Goal: Information Seeking & Learning: Learn about a topic

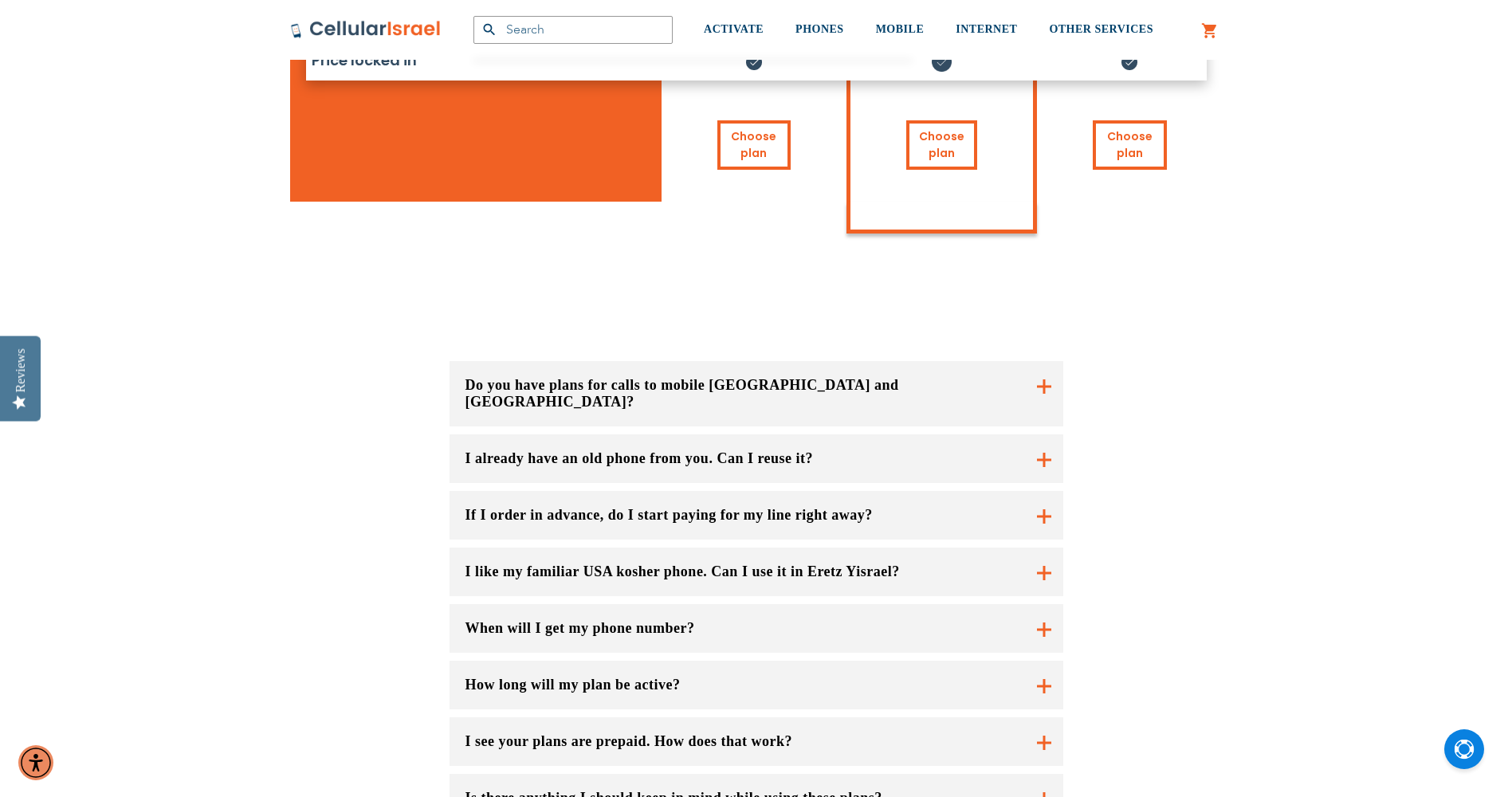
scroll to position [1276, 0]
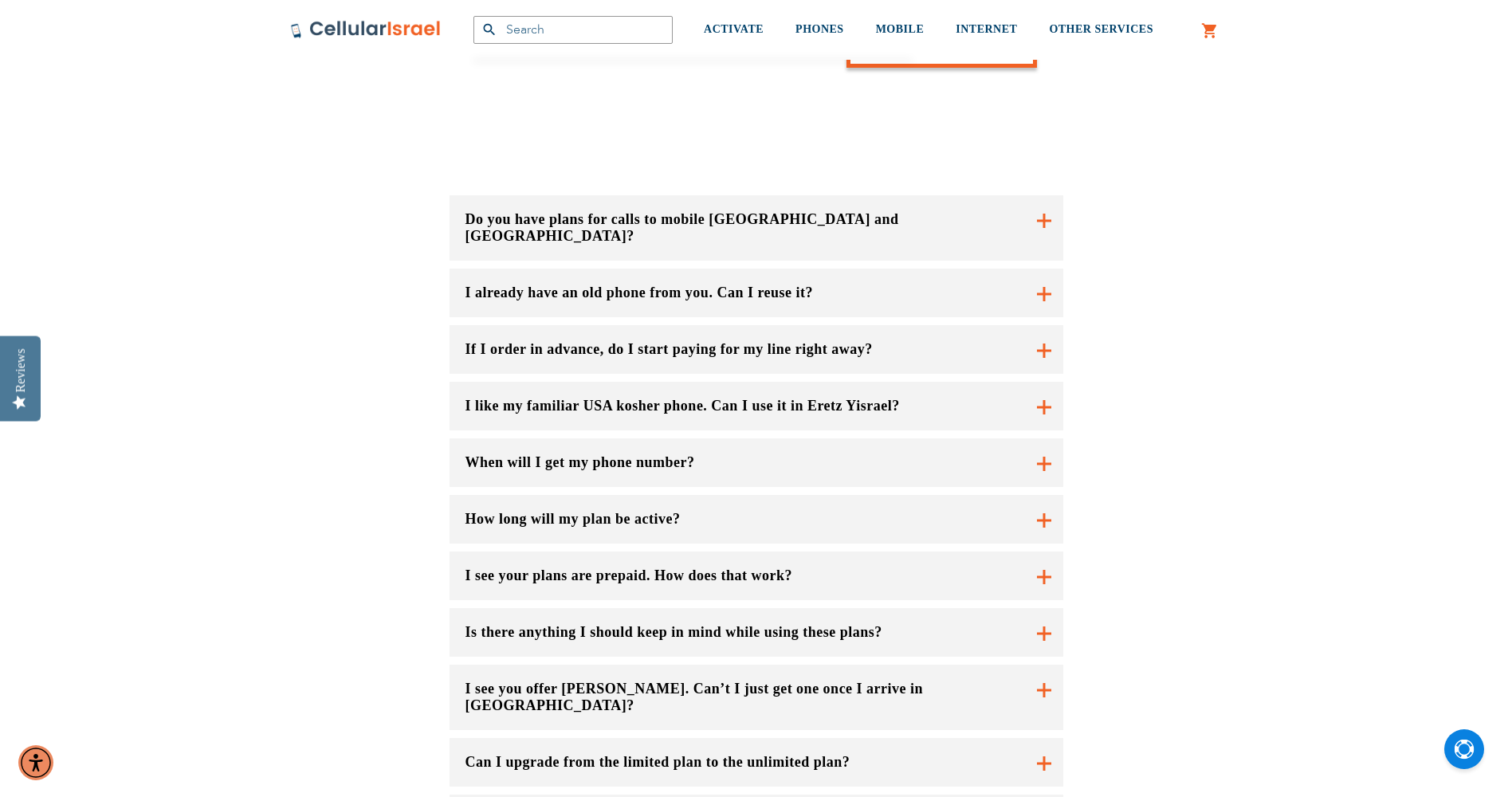
click at [573, 268] on button "I already have an old phone from you. Can I reuse it?" at bounding box center [756, 292] width 614 height 49
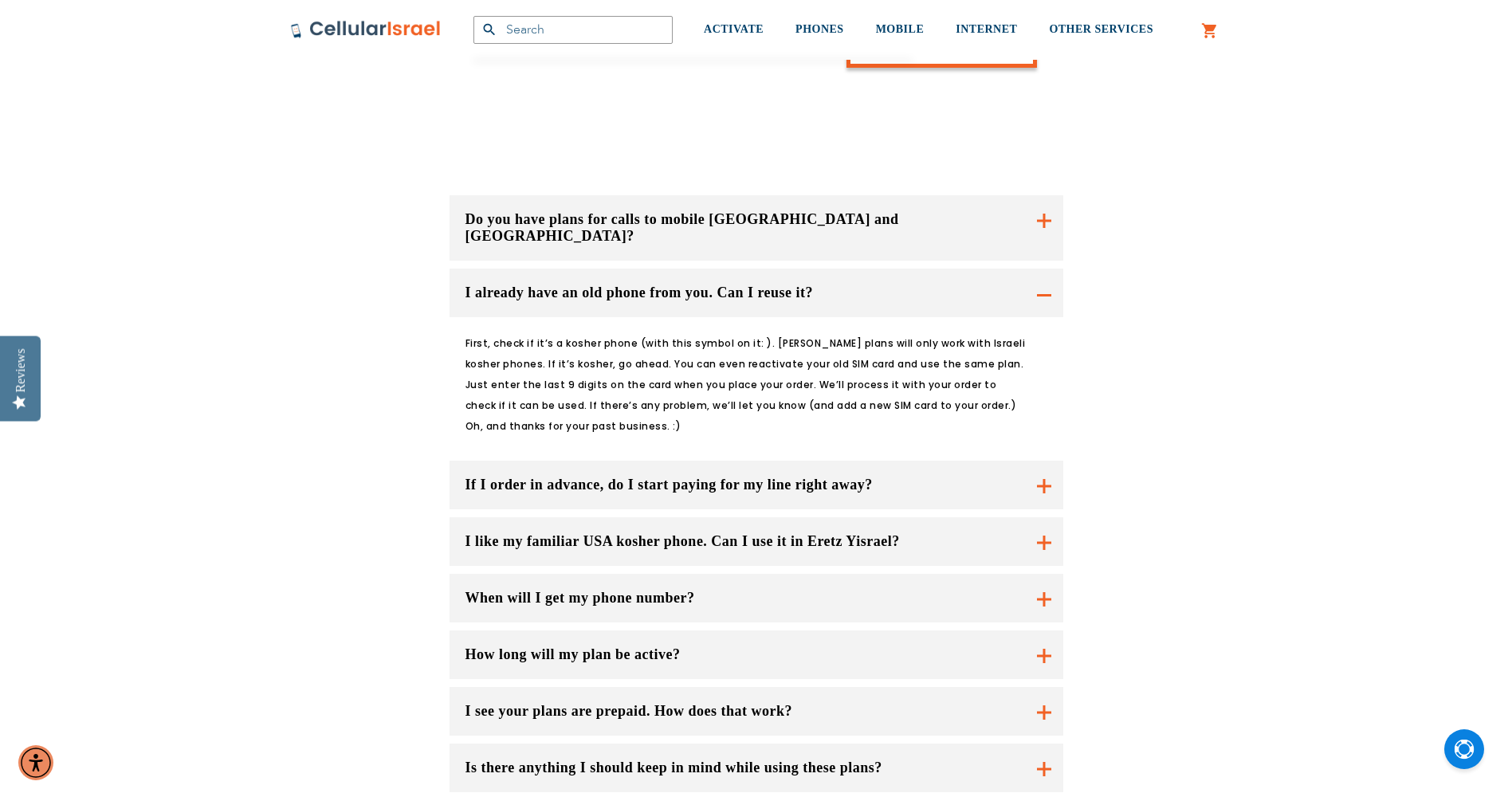
click at [737, 334] on p "First, check if it’s a kosher phone (with this symbol on it: ). [PERSON_NAME] p…" at bounding box center [747, 386] width 562 height 104
drag, startPoint x: 754, startPoint y: 235, endPoint x: 765, endPoint y: 237, distance: 11.2
click at [765, 334] on p "First, check if it’s a kosher phone (with this symbol on it: ). [PERSON_NAME] p…" at bounding box center [747, 386] width 562 height 104
click at [391, 244] on div "Do you have plans for calls to mobile [GEOGRAPHIC_DATA] and [GEOGRAPHIC_DATA]? …" at bounding box center [756, 629] width 957 height 866
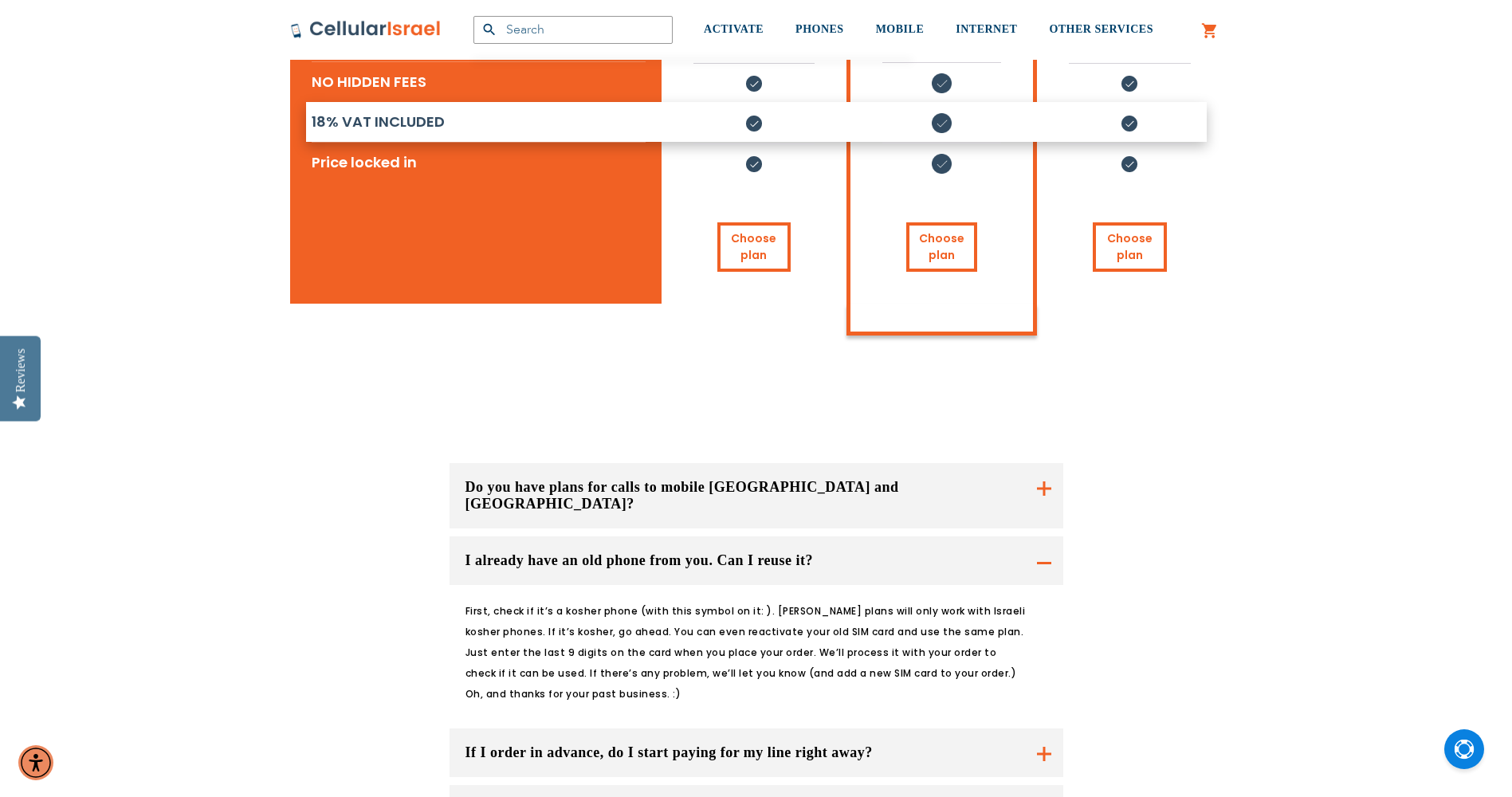
scroll to position [1117, 0]
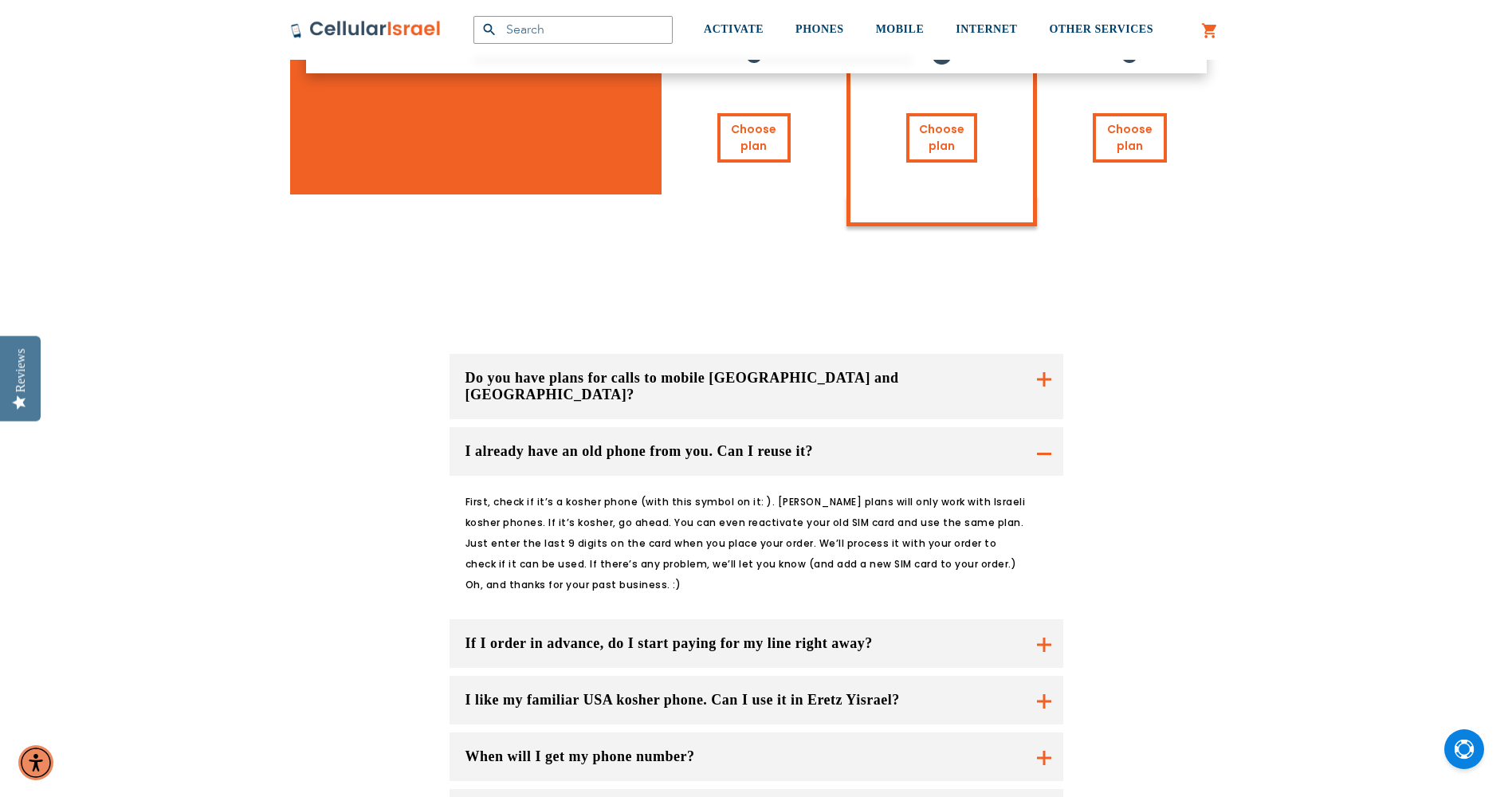
click at [629, 619] on button "If I order in advance, do I start paying for my line right away?" at bounding box center [756, 643] width 614 height 49
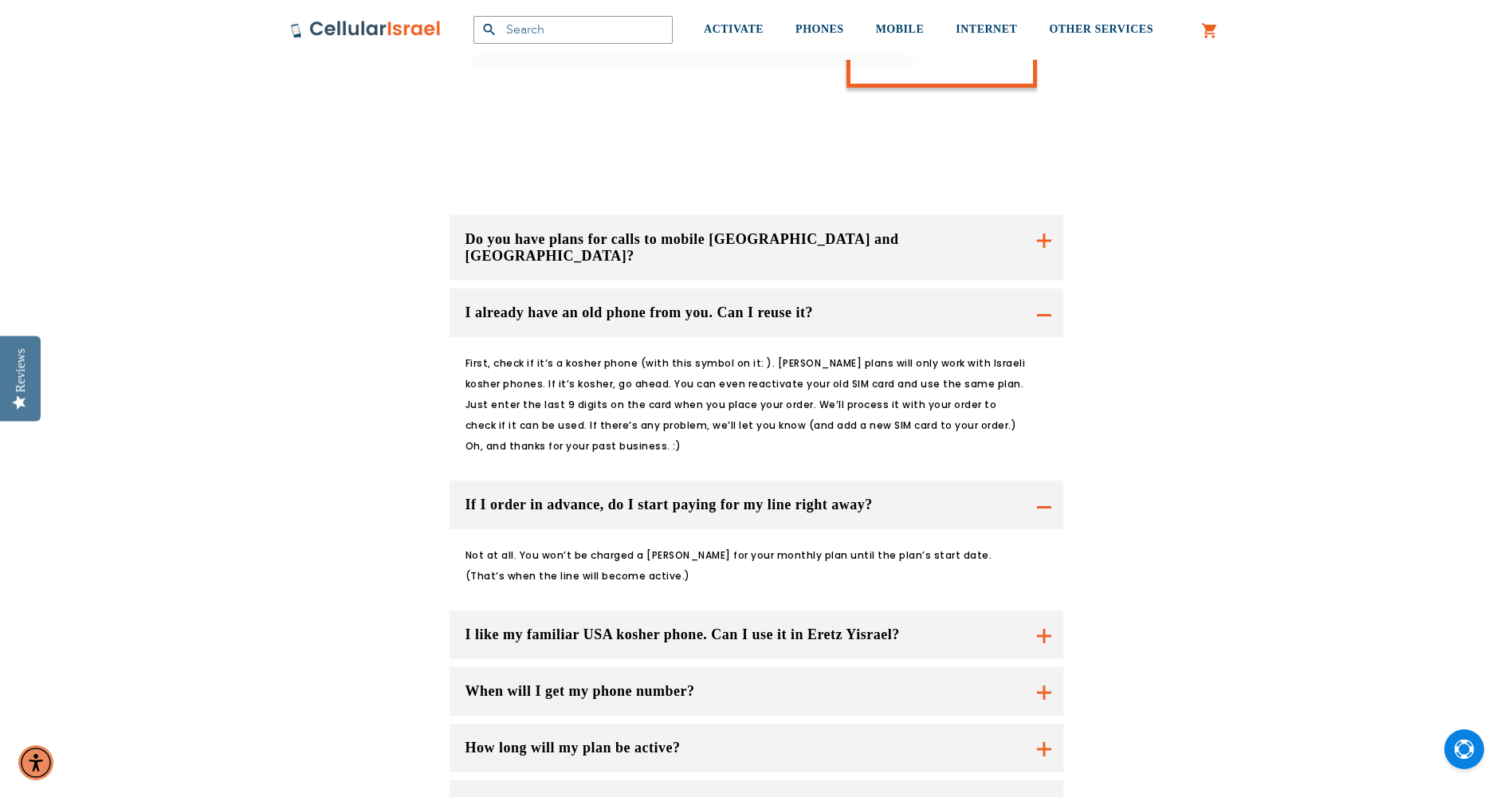
scroll to position [1277, 0]
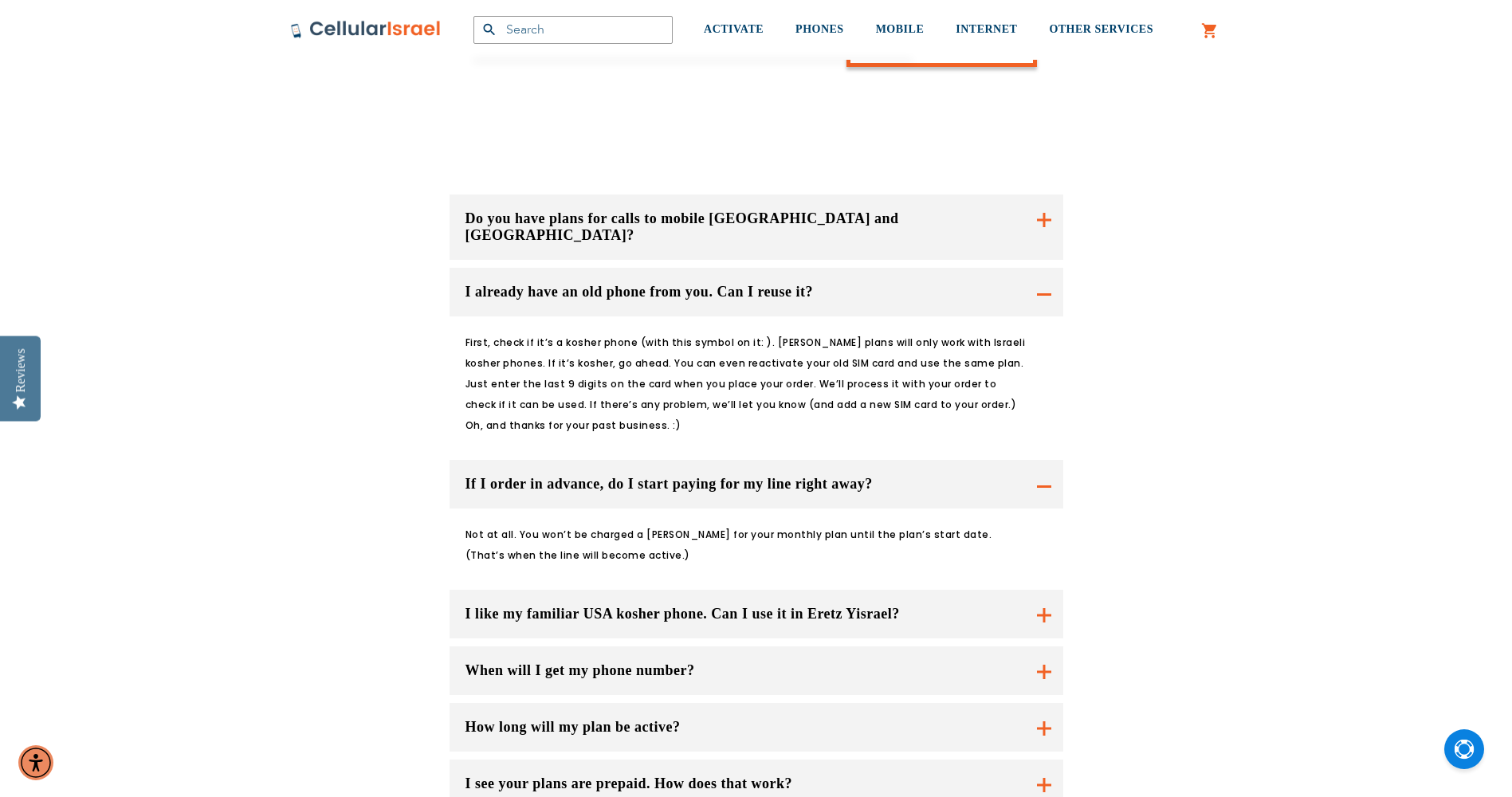
click at [630, 590] on button "I like my familiar USA kosher phone. Can I use it in Eretz Yisrael?" at bounding box center [756, 614] width 614 height 49
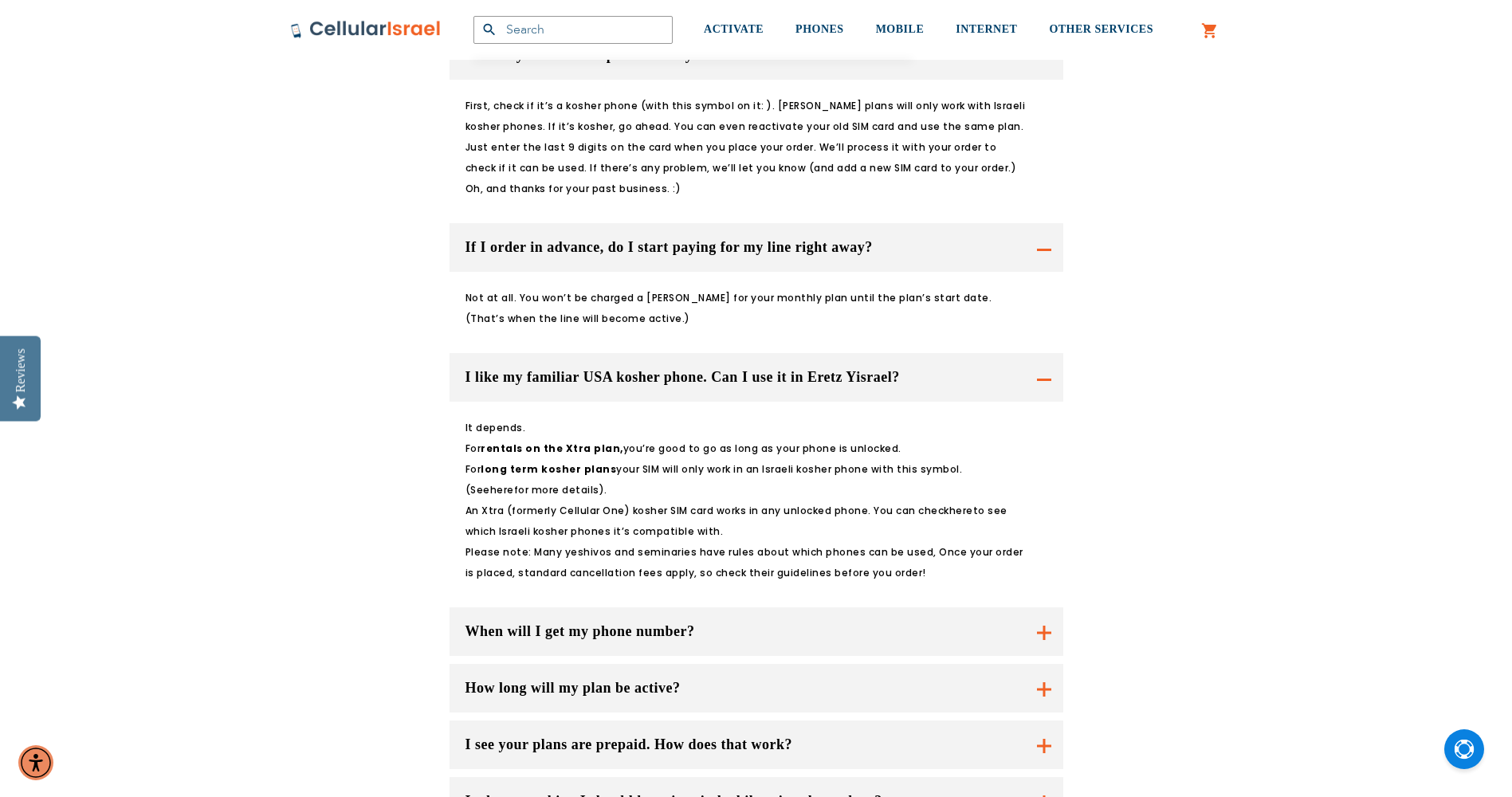
scroll to position [1516, 0]
click at [519, 605] on button "When will I get my phone number?" at bounding box center [756, 629] width 614 height 49
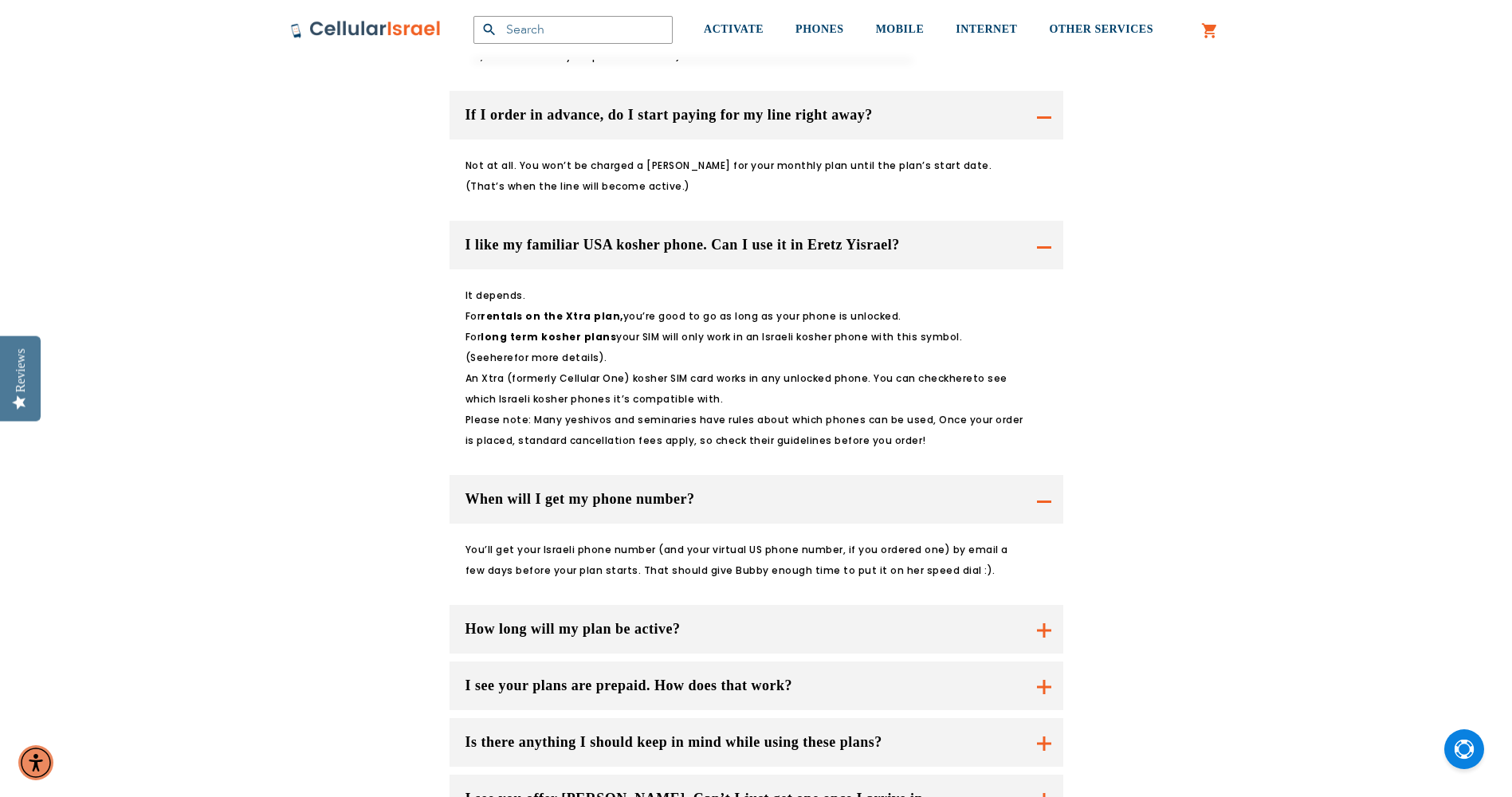
scroll to position [1675, 0]
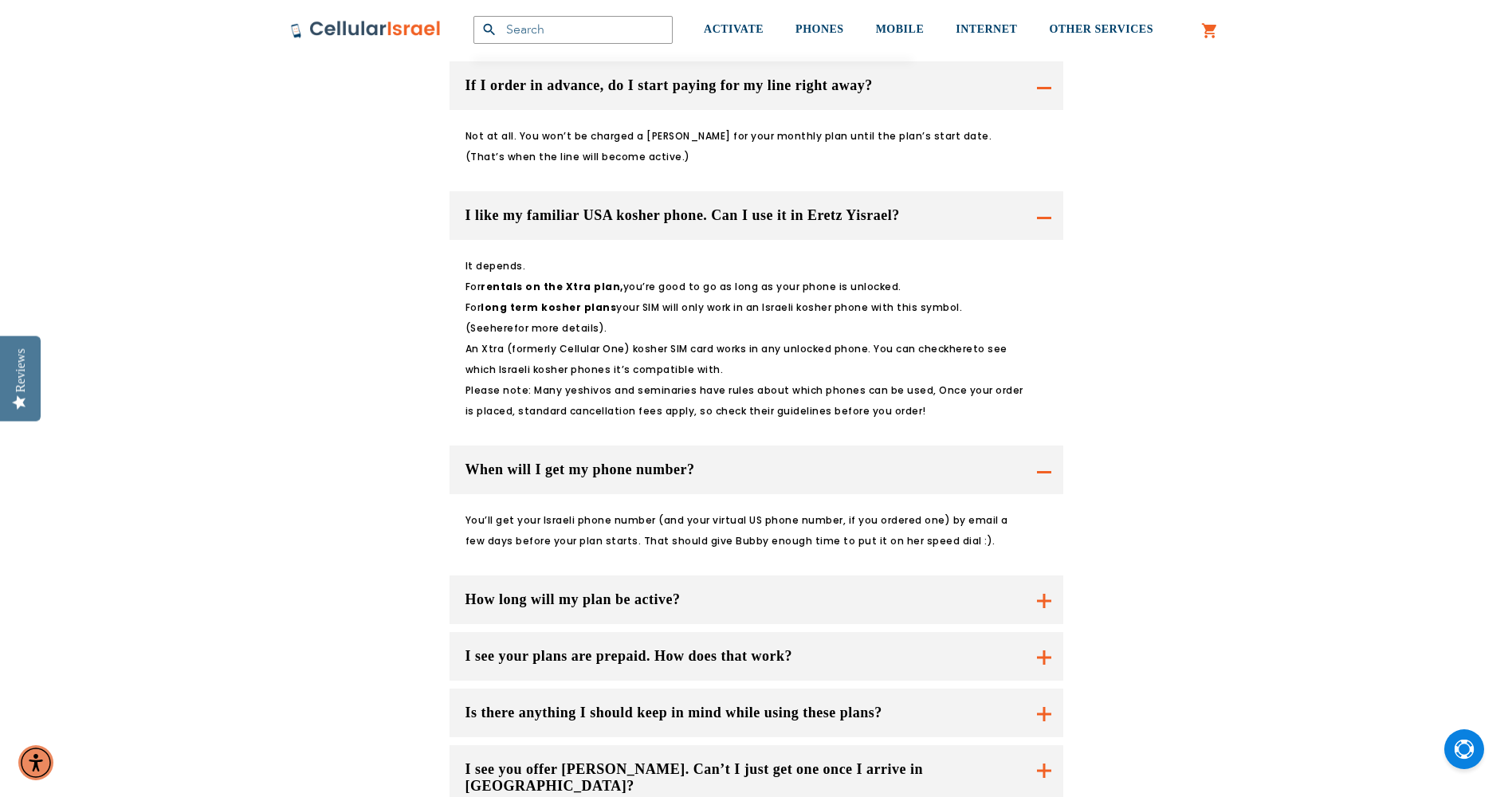
click at [524, 576] on button "How long will my plan be active?" at bounding box center [756, 600] width 614 height 49
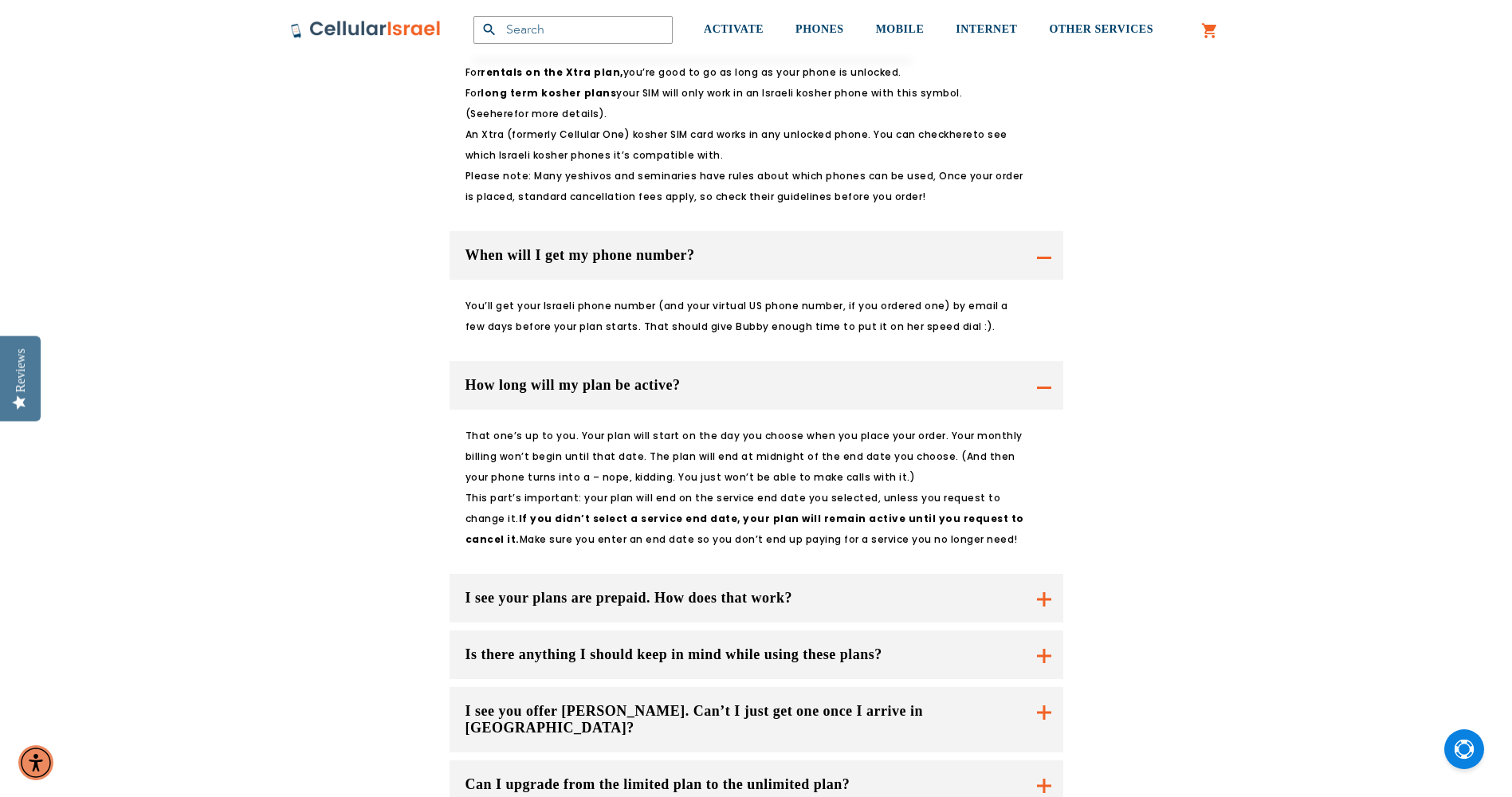
scroll to position [1914, 0]
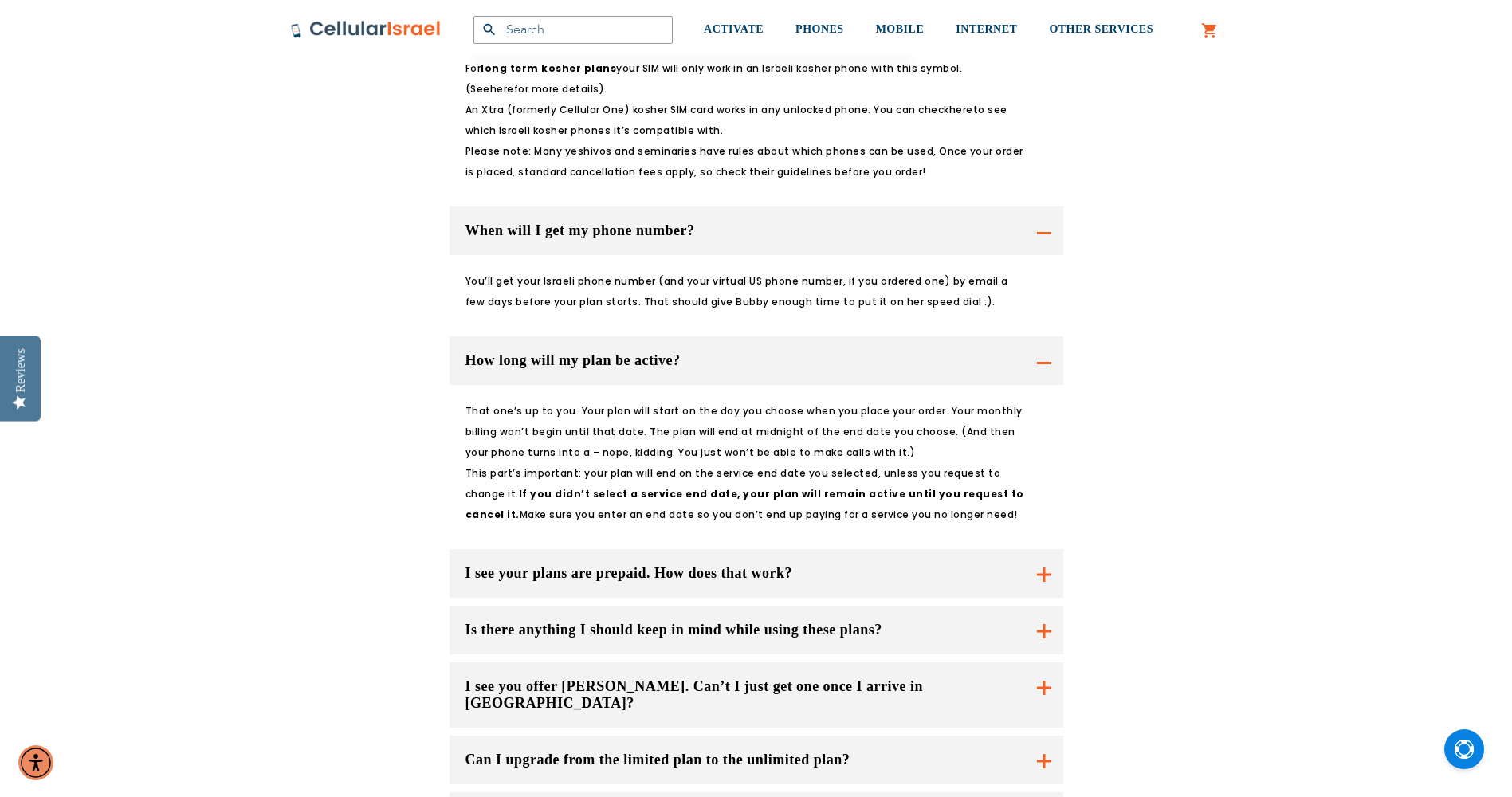
click at [515, 549] on button "I see your plans are prepaid. How does that work?" at bounding box center [756, 573] width 614 height 49
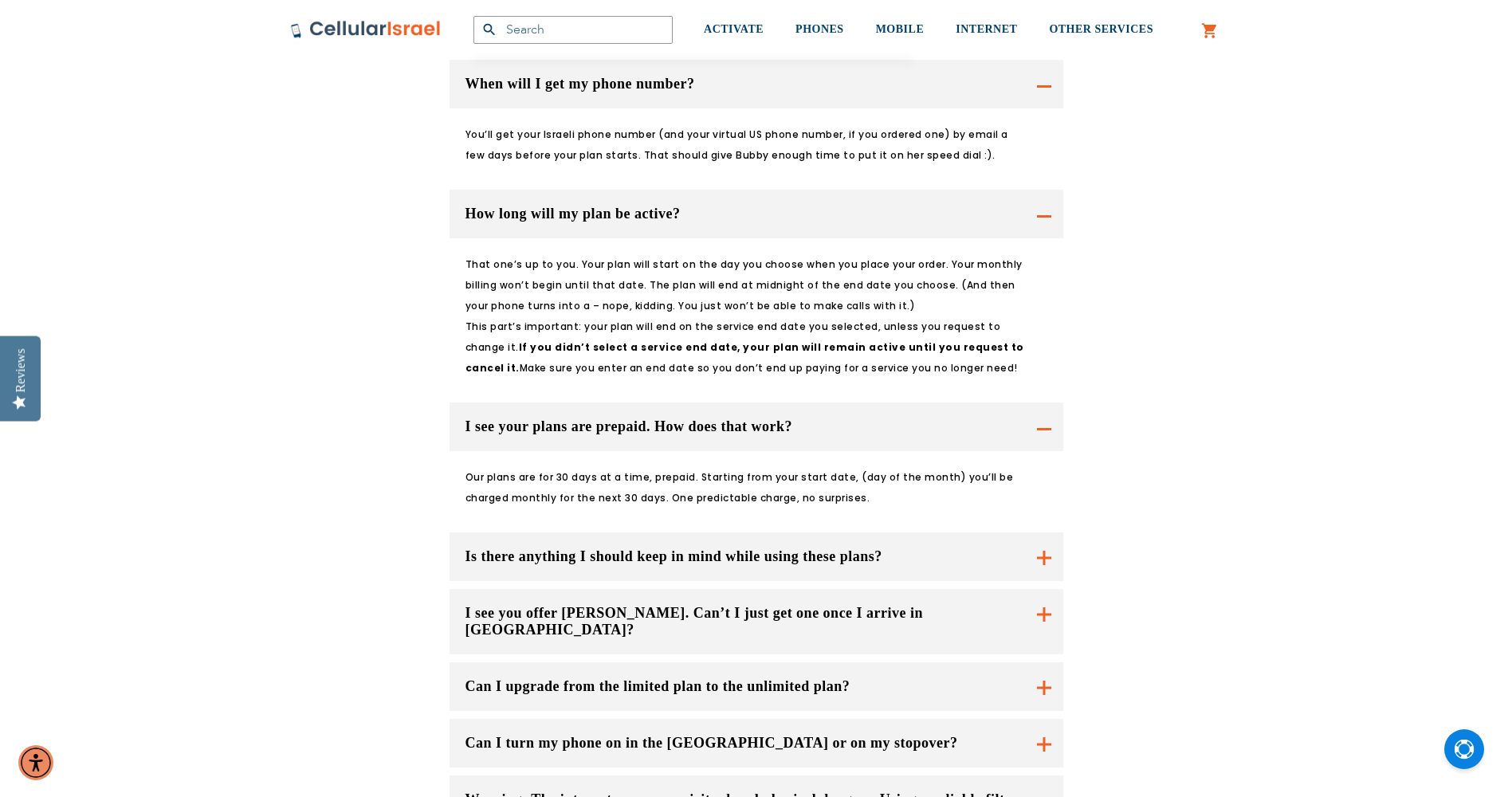
scroll to position [2074, 0]
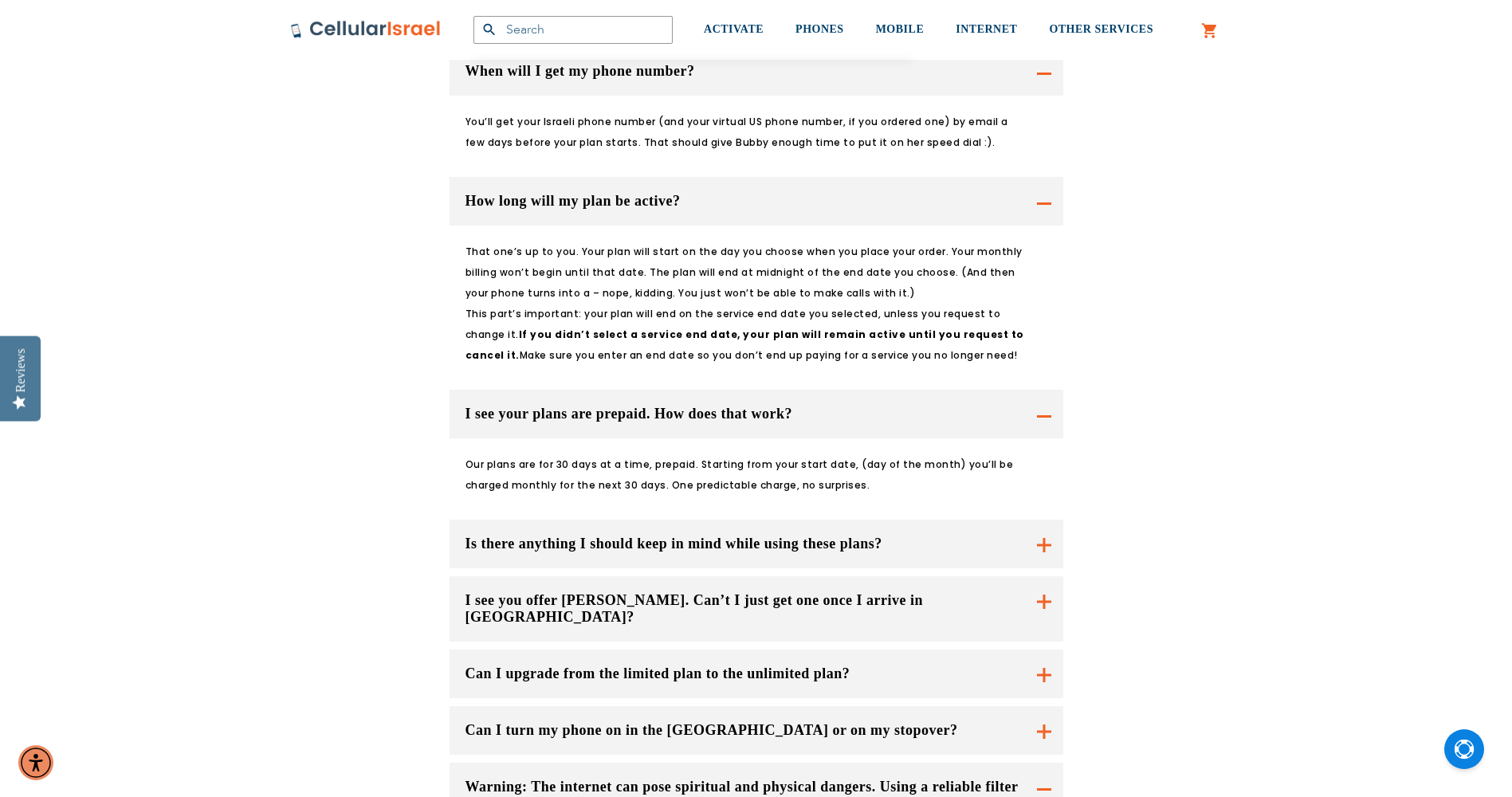
click at [577, 519] on button "Is there anything I should keep in mind while using these plans?" at bounding box center [756, 543] width 614 height 49
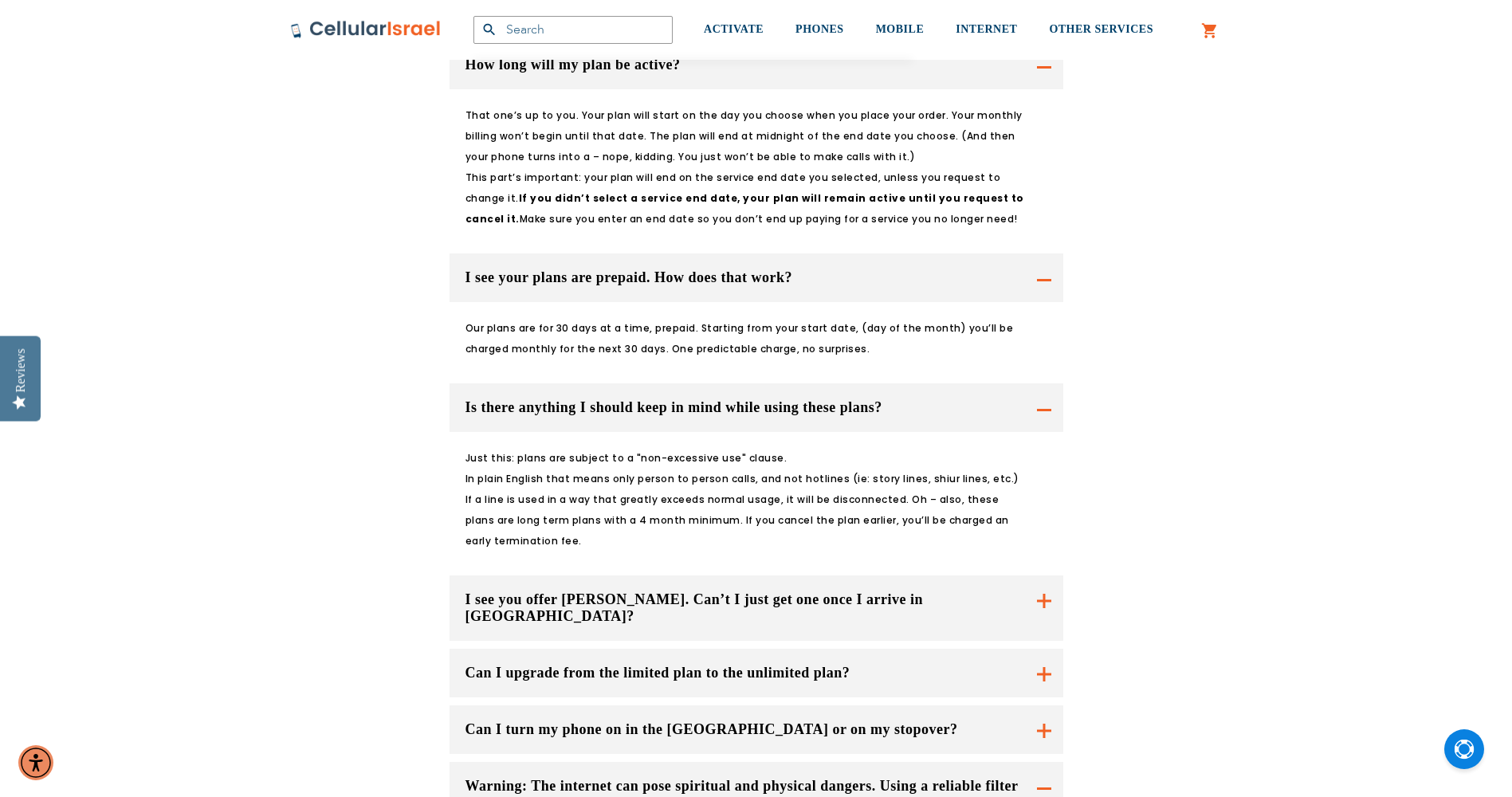
scroll to position [2233, 0]
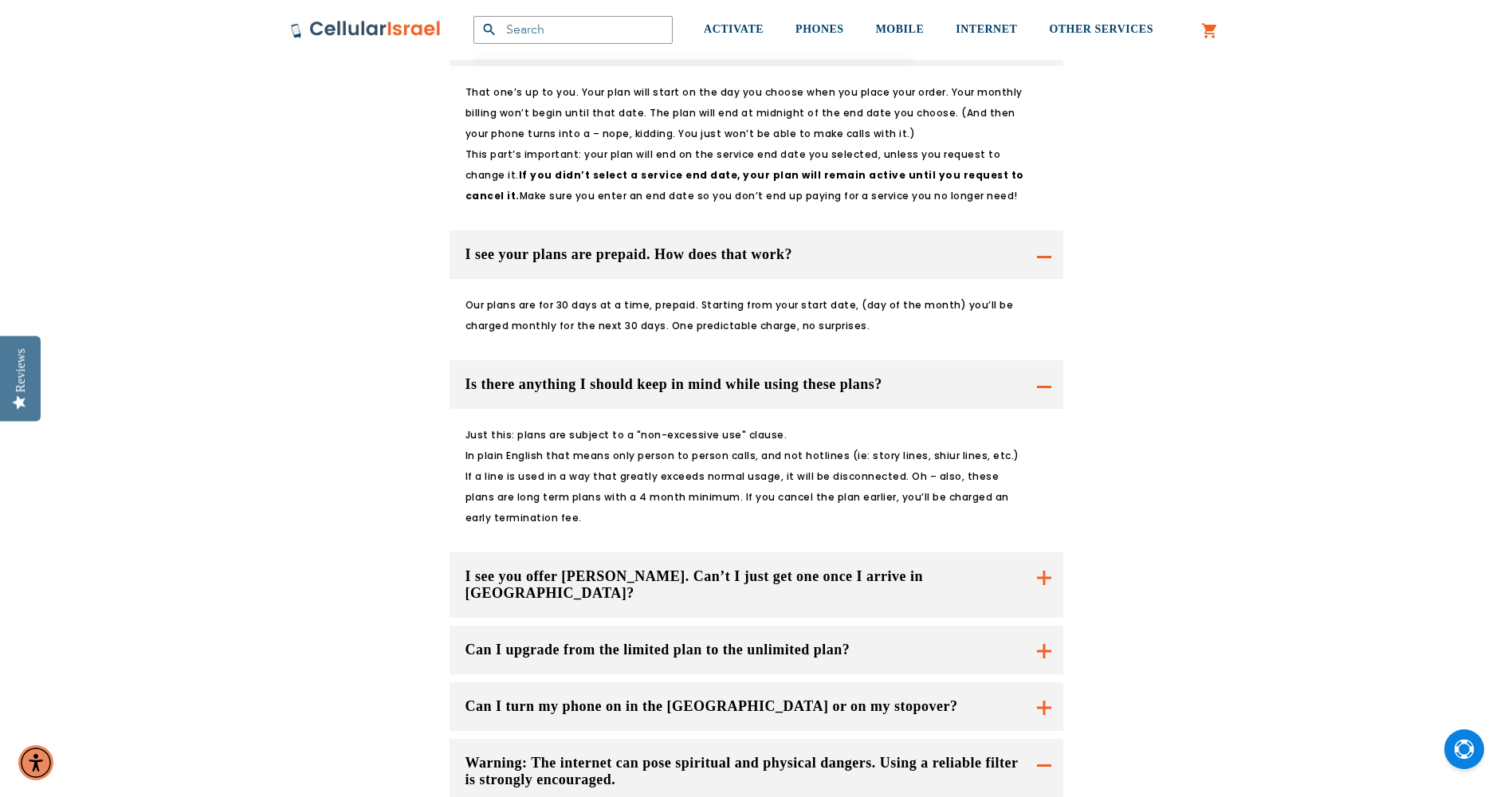
click at [544, 553] on button "I see you offer [PERSON_NAME]. Can’t I just get one once I arrive in [GEOGRAPHI…" at bounding box center [756, 585] width 614 height 65
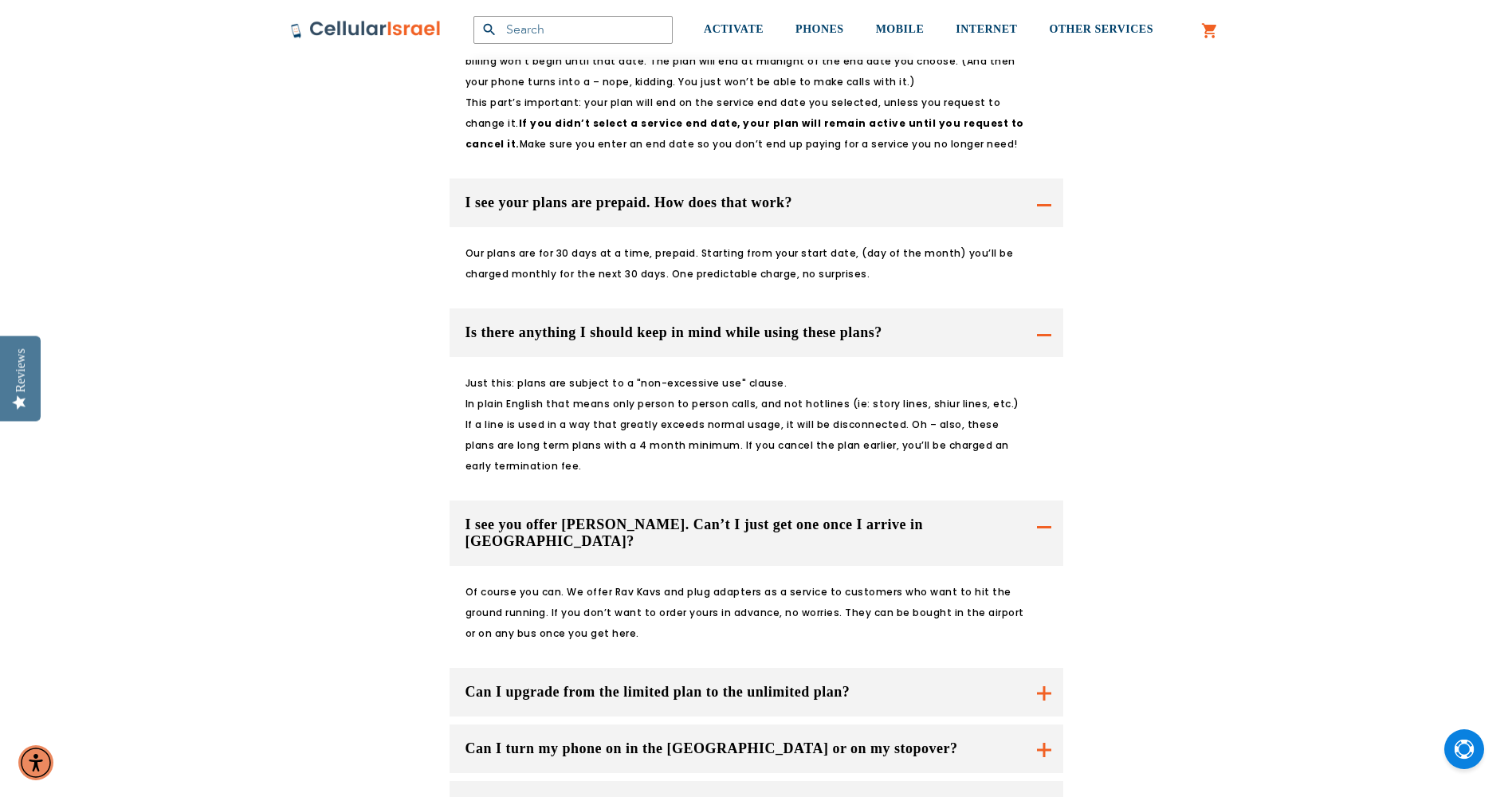
scroll to position [2313, 0]
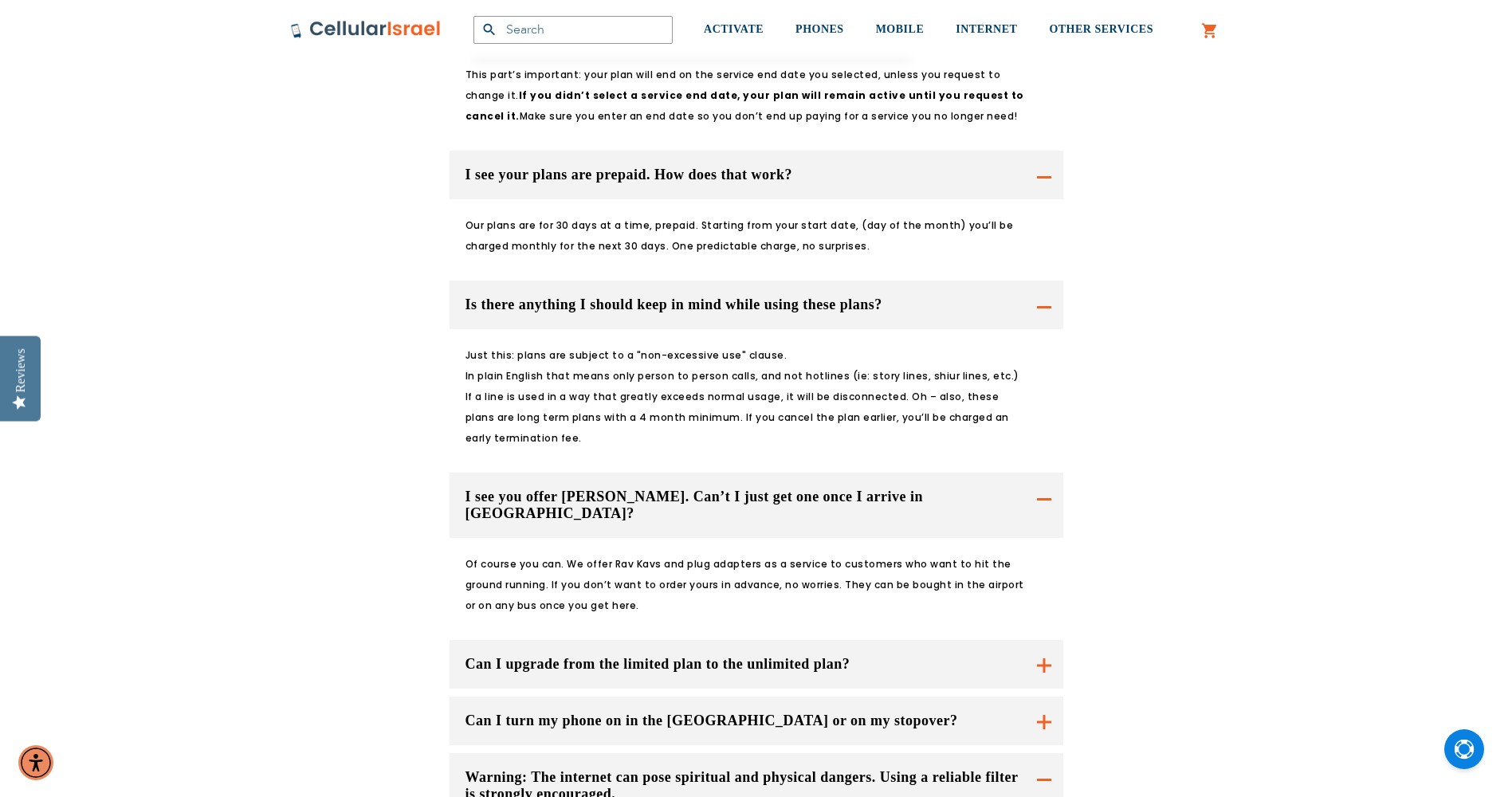
click at [537, 640] on button "Can I upgrade from the limited plan to the unlimited plan?" at bounding box center [756, 664] width 614 height 49
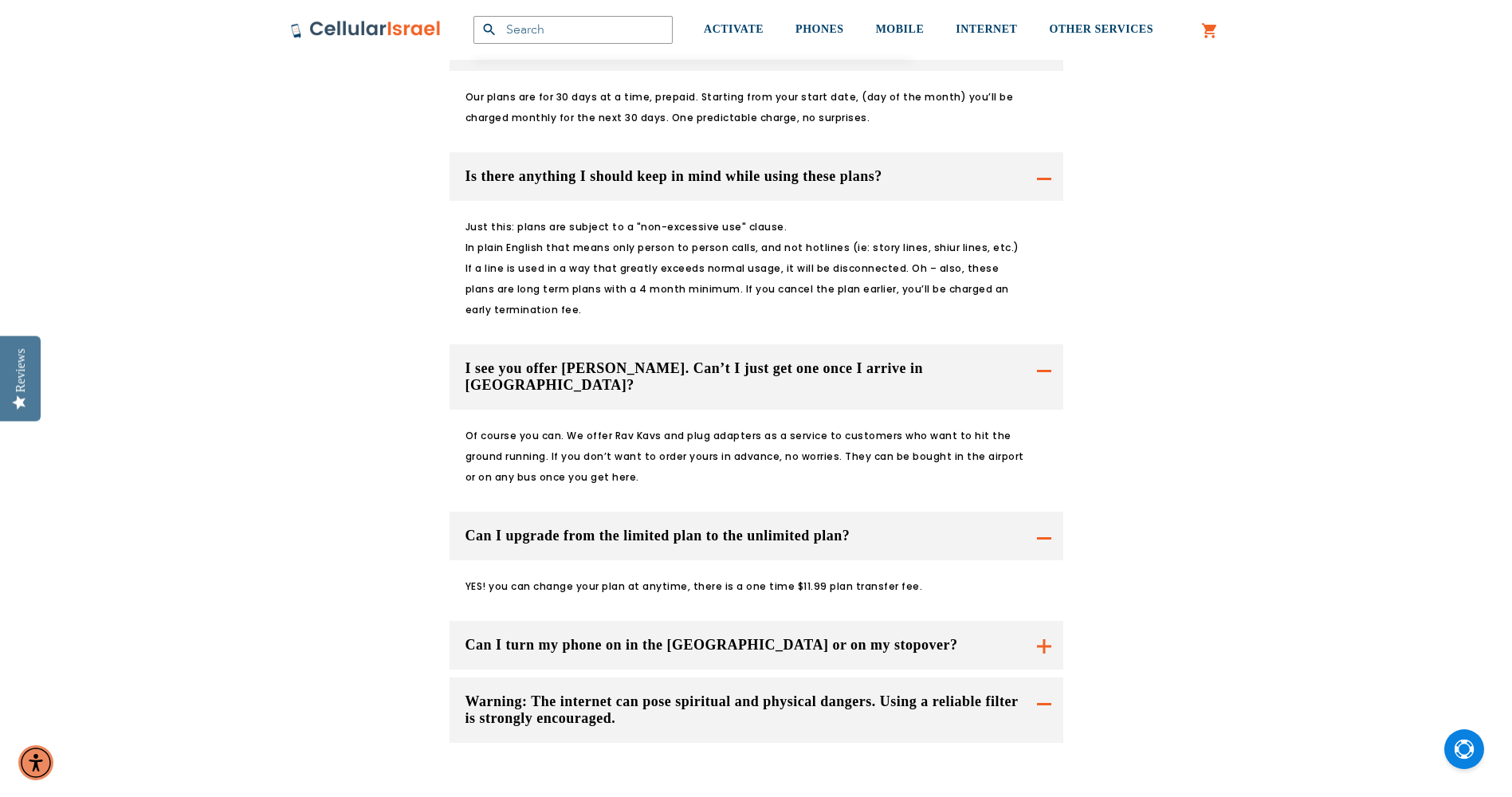
scroll to position [2473, 0]
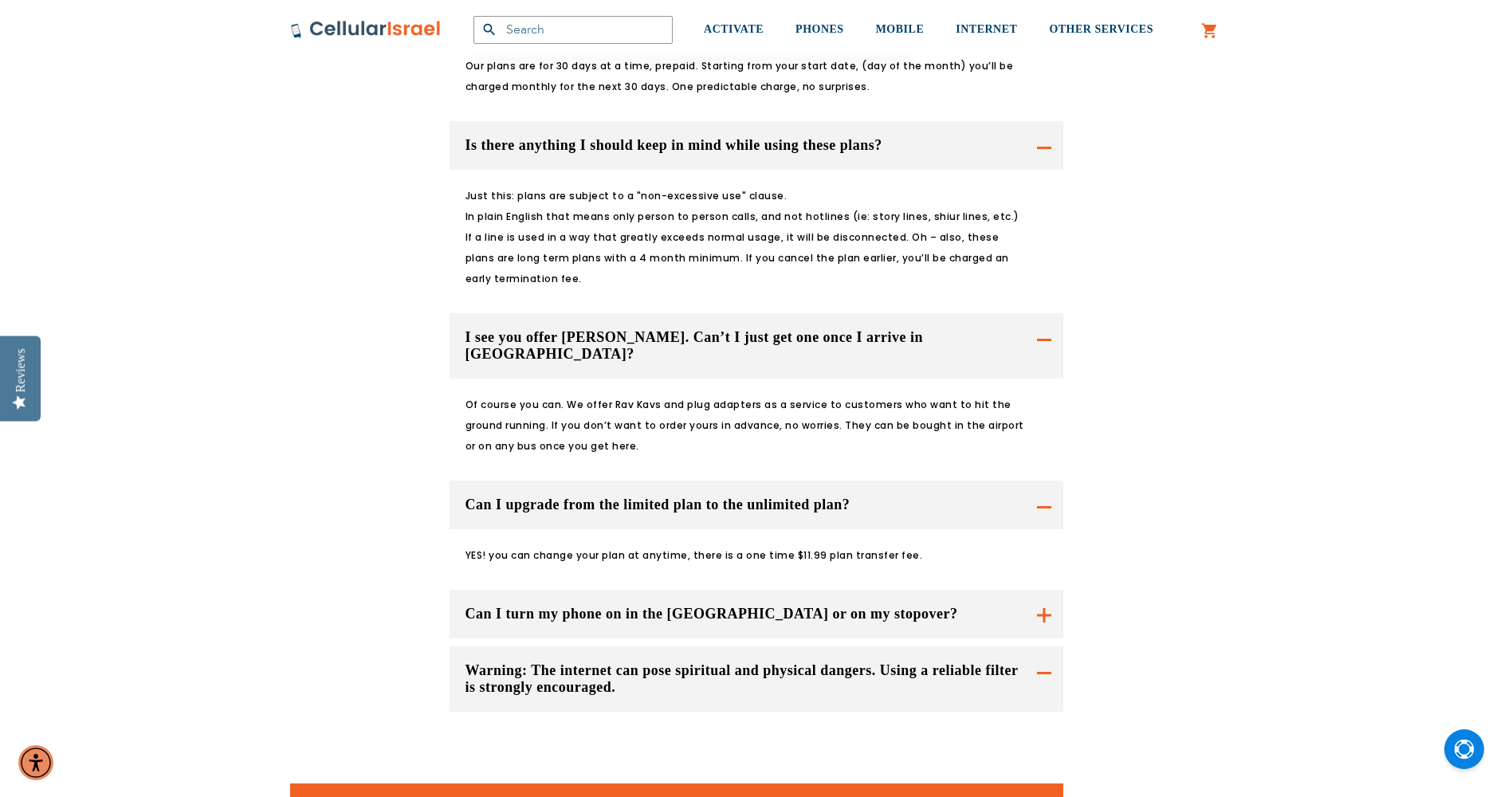
click at [538, 590] on button "Can I turn my phone on in the [GEOGRAPHIC_DATA] or on my stopover?" at bounding box center [756, 614] width 614 height 49
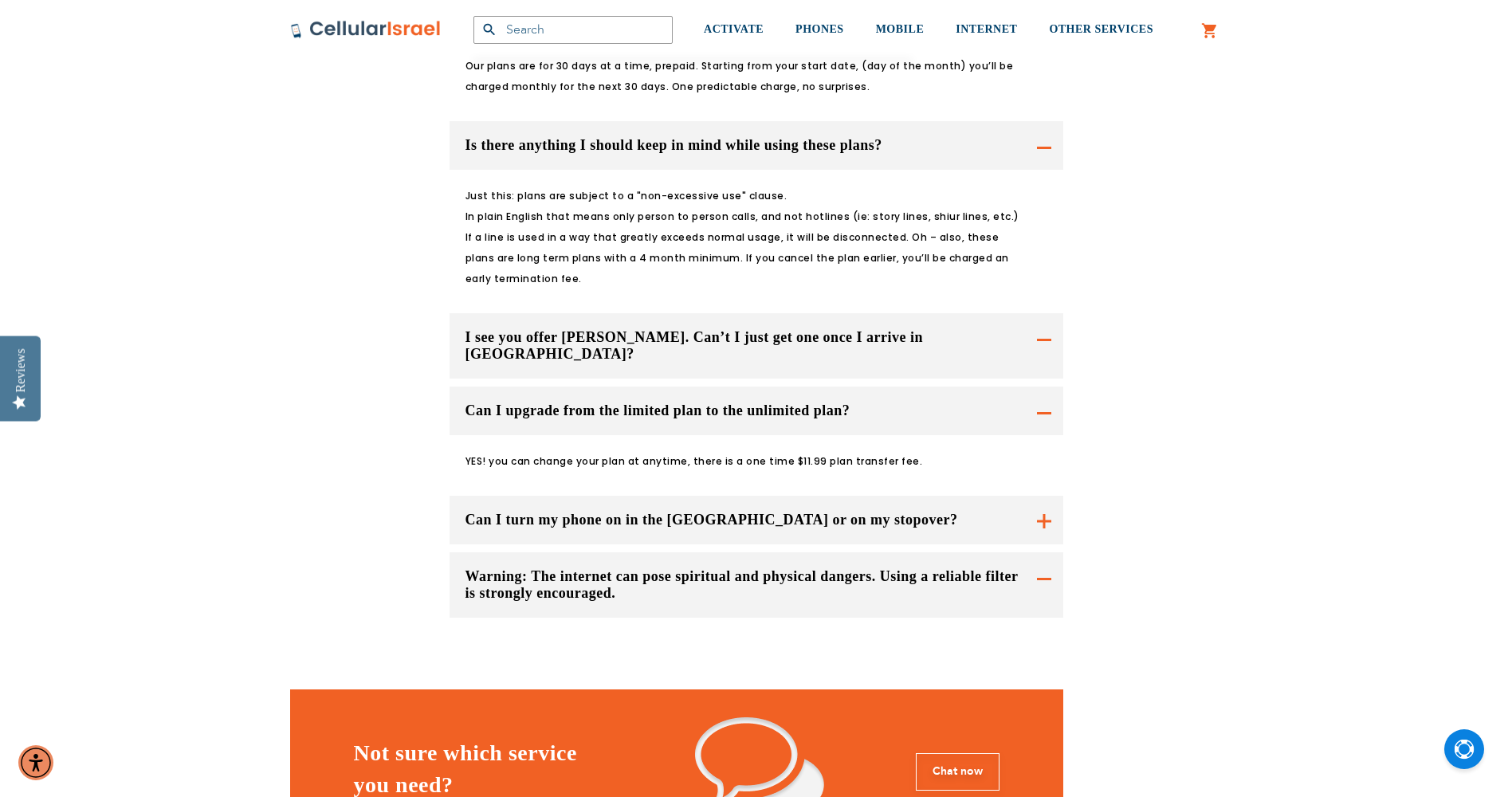
click at [559, 496] on button "Can I turn my phone on in the [GEOGRAPHIC_DATA] or on my stopover?" at bounding box center [756, 520] width 614 height 49
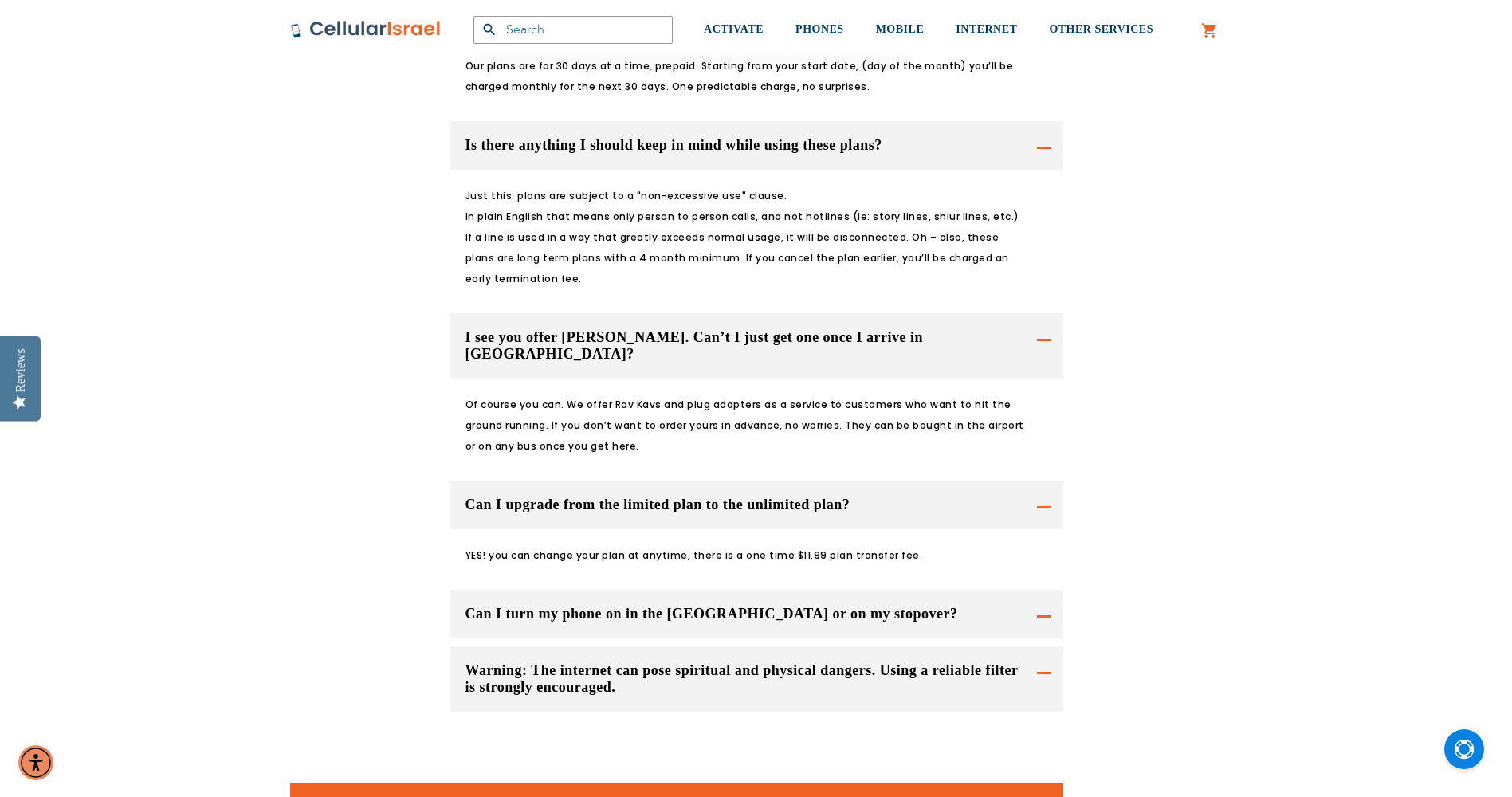
click at [1047, 379] on button "Can I turn my phone on in the [GEOGRAPHIC_DATA] or on my stopover?" at bounding box center [756, 345] width 614 height 65
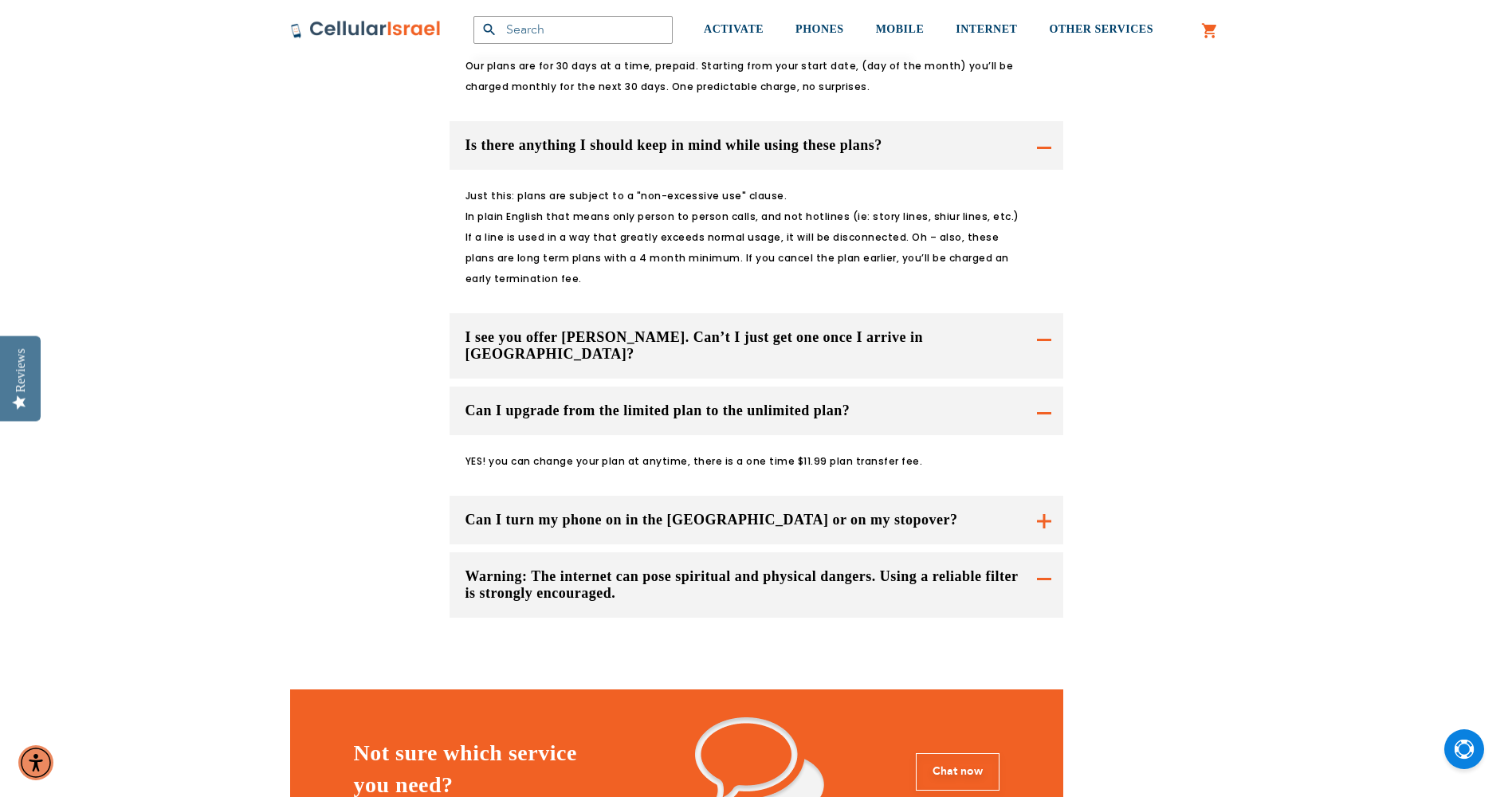
click at [1045, 387] on button "Can I upgrade from the limited plan to the unlimited plan?" at bounding box center [756, 410] width 614 height 49
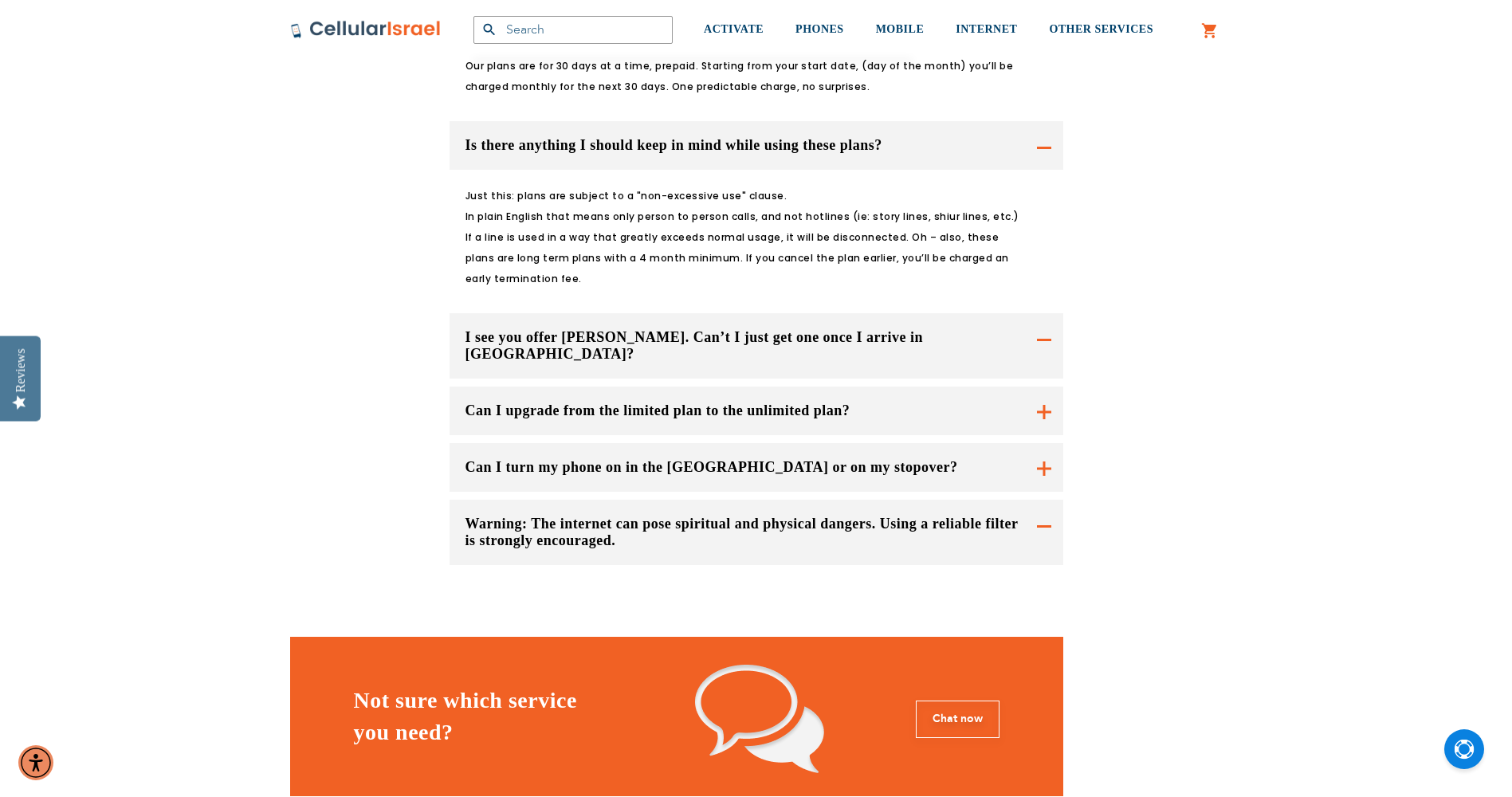
click at [1046, 444] on button "Can I turn my phone on in the [GEOGRAPHIC_DATA] or on my stopover?" at bounding box center [756, 467] width 614 height 49
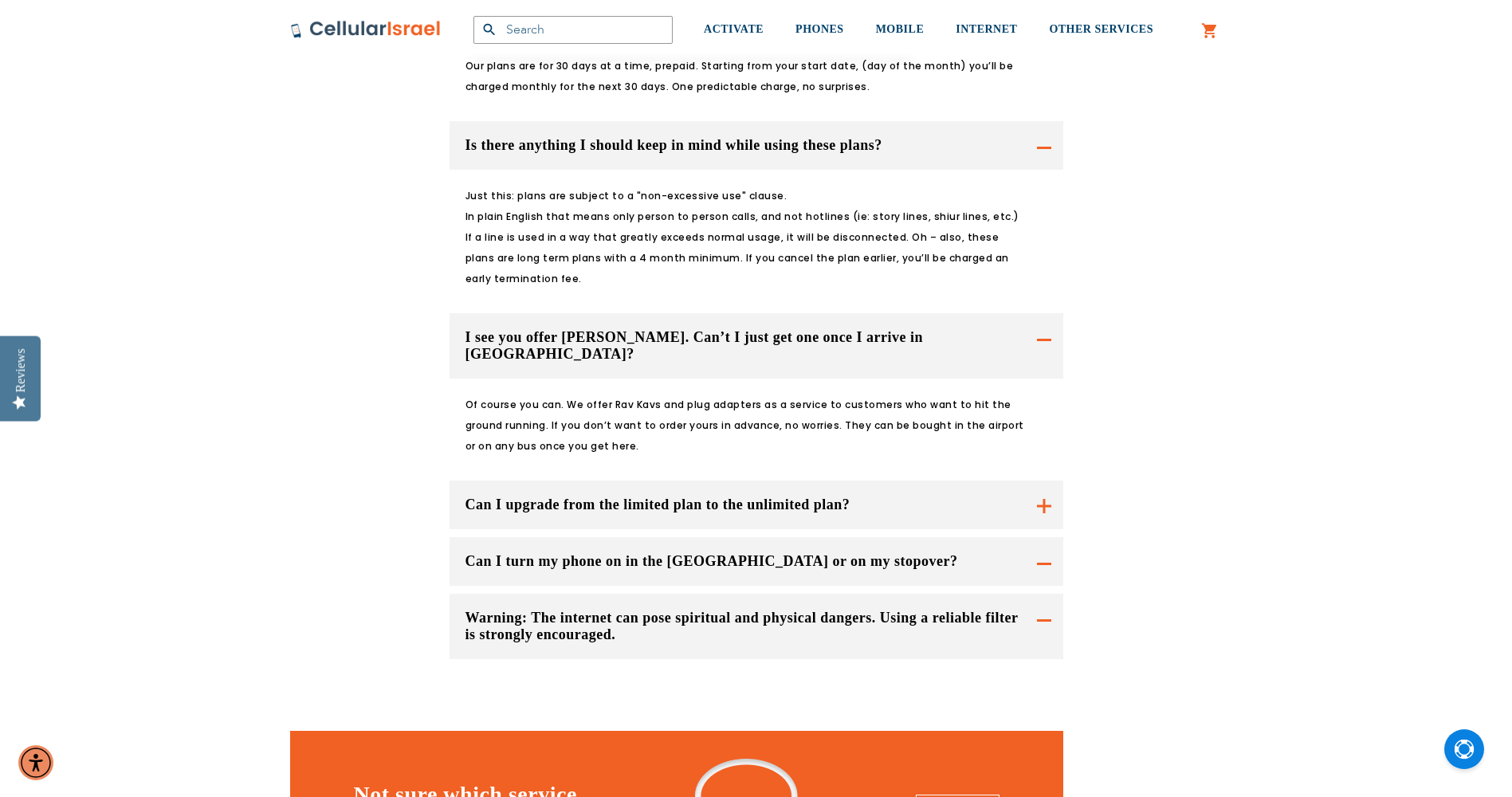
click at [1045, 313] on button "I see you offer [PERSON_NAME]. Can’t I just get one once I arrive in [GEOGRAPHI…" at bounding box center [756, 345] width 614 height 65
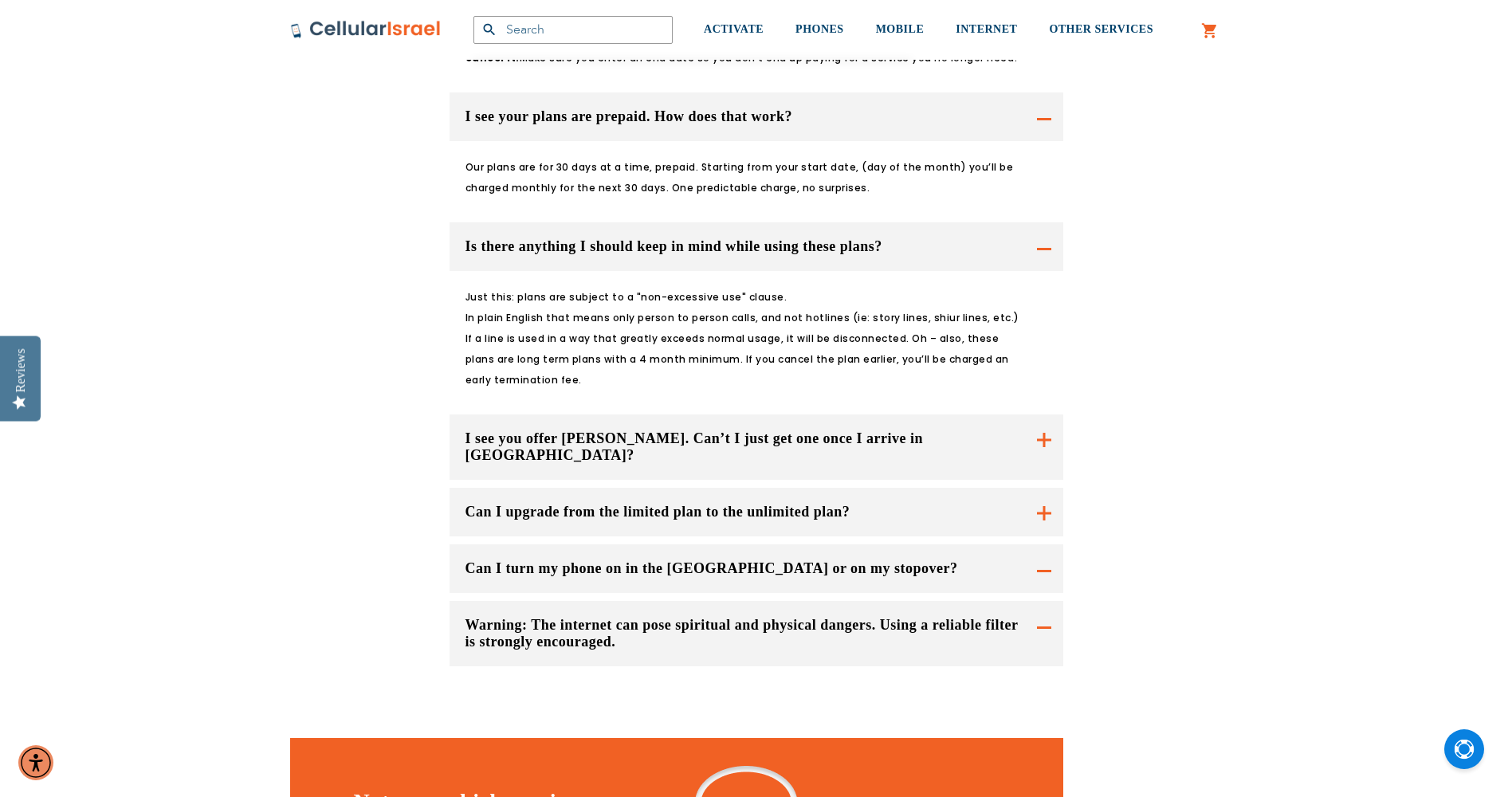
scroll to position [2233, 0]
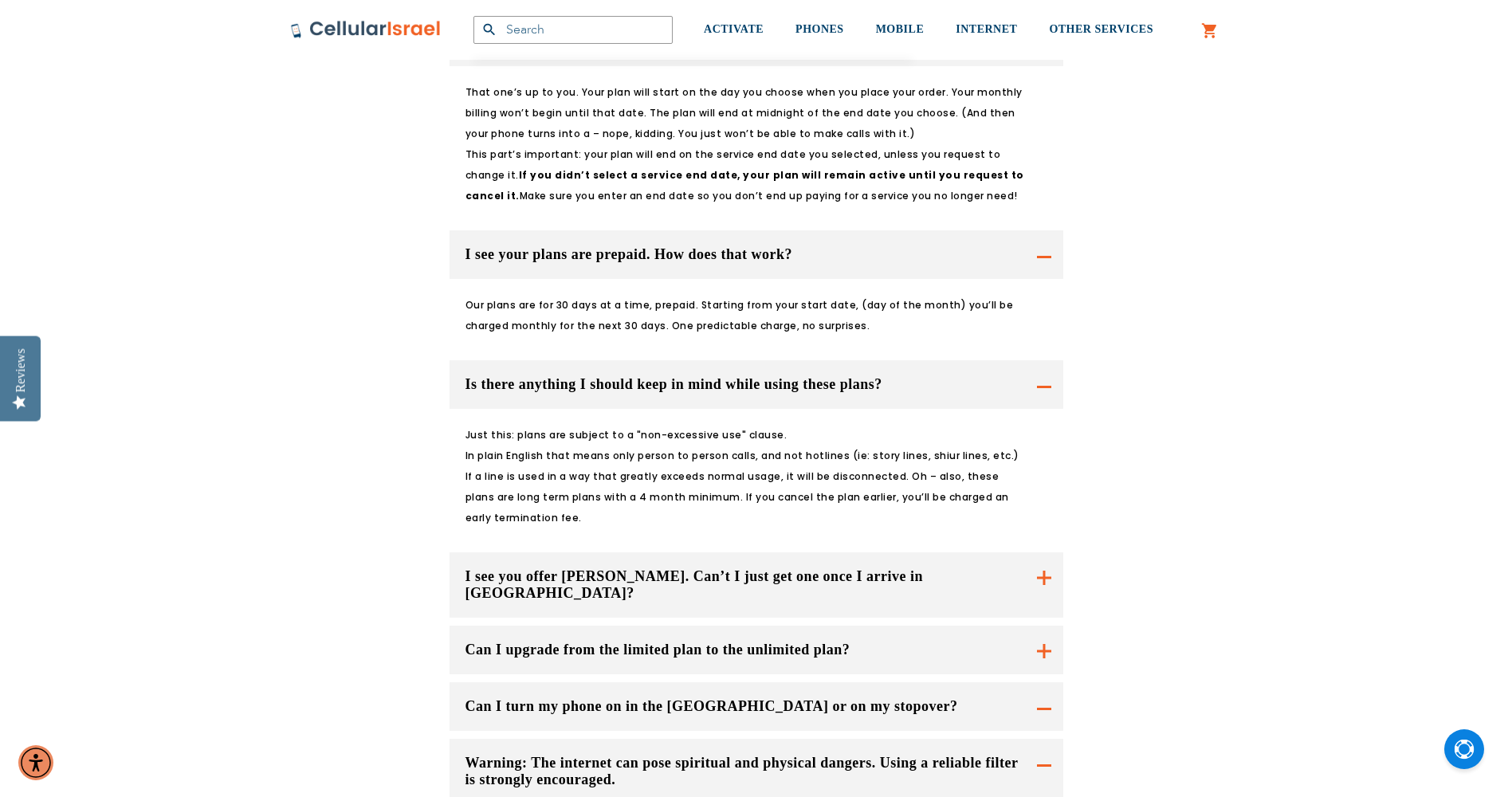
click at [1040, 66] on button "Is there anything I should keep in mind while using these plans?" at bounding box center [756, 41] width 614 height 49
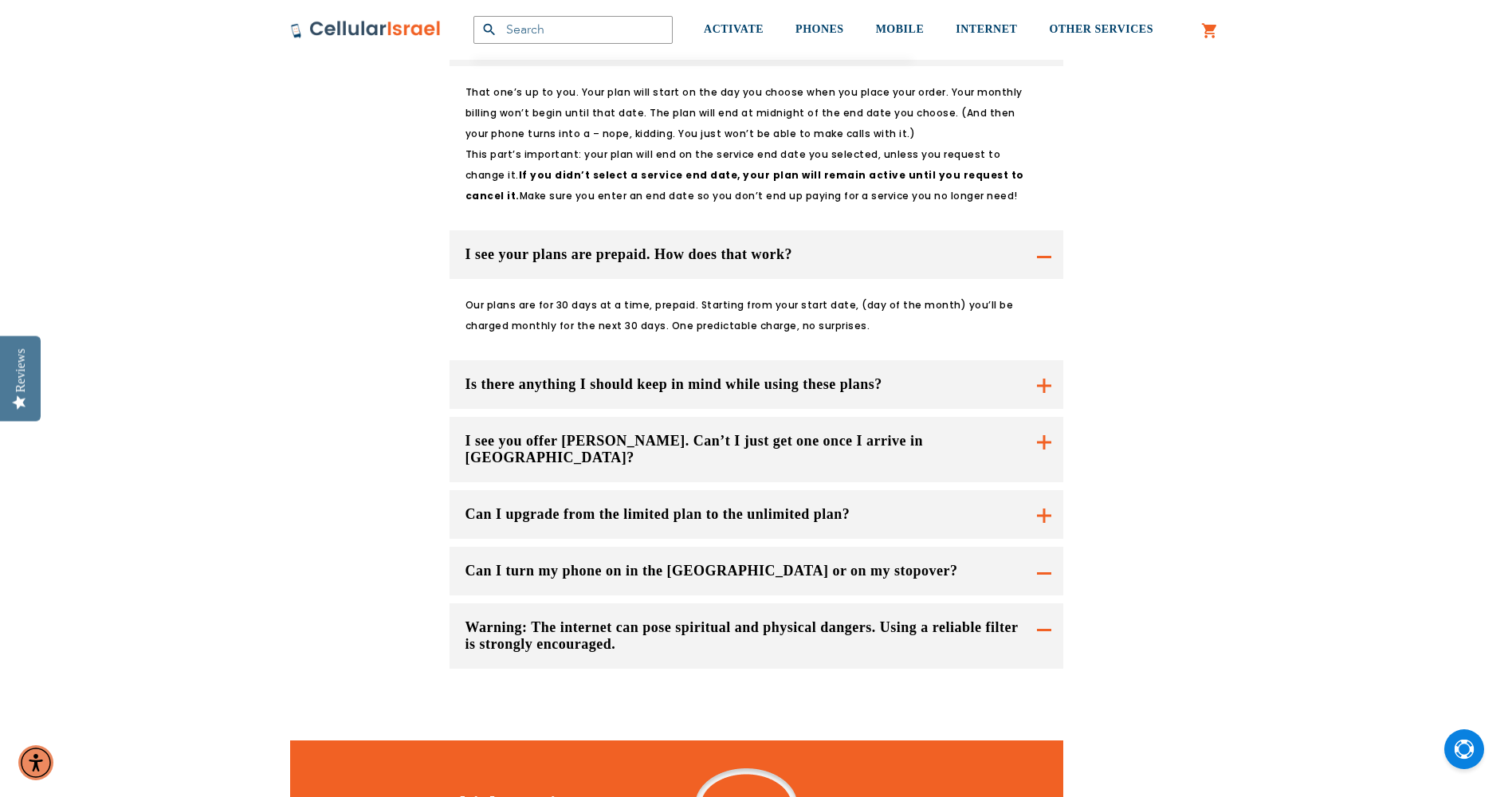
click at [1043, 451] on button "Can I turn my phone on in the [GEOGRAPHIC_DATA] or on my stopover?" at bounding box center [756, 449] width 614 height 65
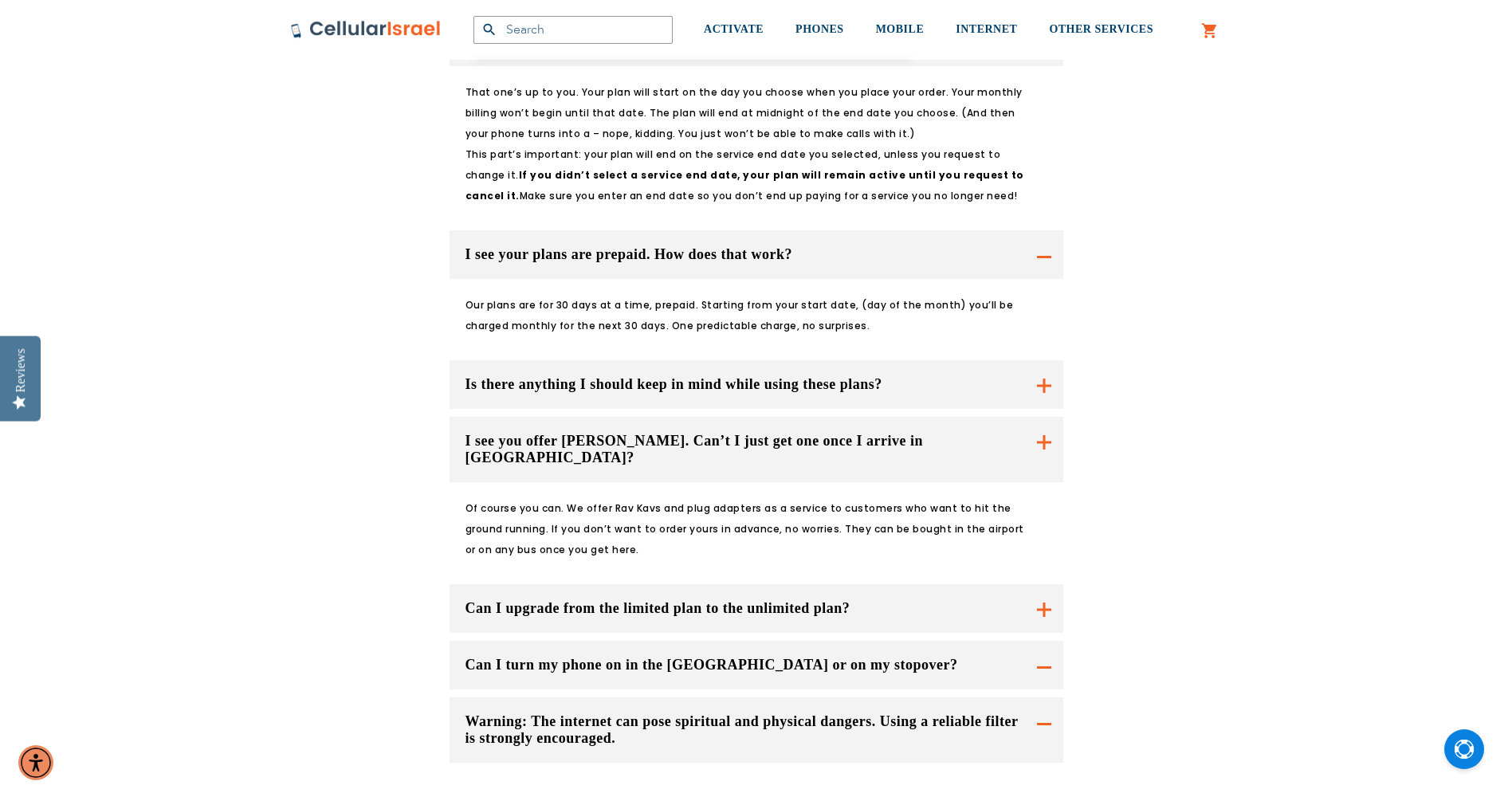
click at [1031, 698] on button "Warning: The internet can pose spiritual and physical dangers. Using a reliable…" at bounding box center [756, 730] width 614 height 65
click at [1044, 698] on button "Warning: The internet can pose spiritual and physical dangers. Using a reliable…" at bounding box center [756, 730] width 614 height 65
drag, startPoint x: 1031, startPoint y: 550, endPoint x: 922, endPoint y: 552, distance: 109.0
click at [1028, 482] on button "Can I turn my phone on in the [GEOGRAPHIC_DATA] or on my stopover?" at bounding box center [756, 449] width 614 height 65
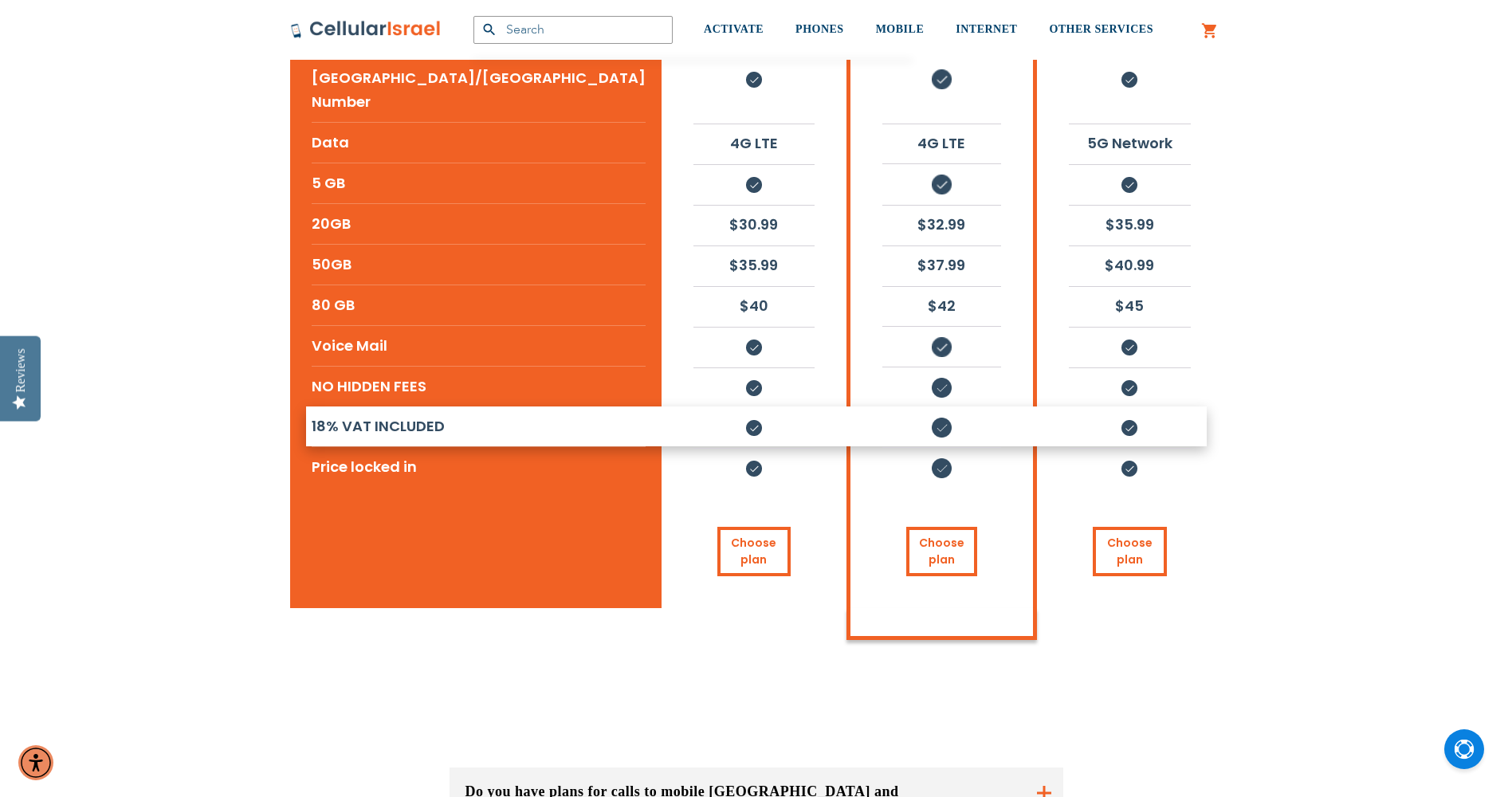
scroll to position [675, 0]
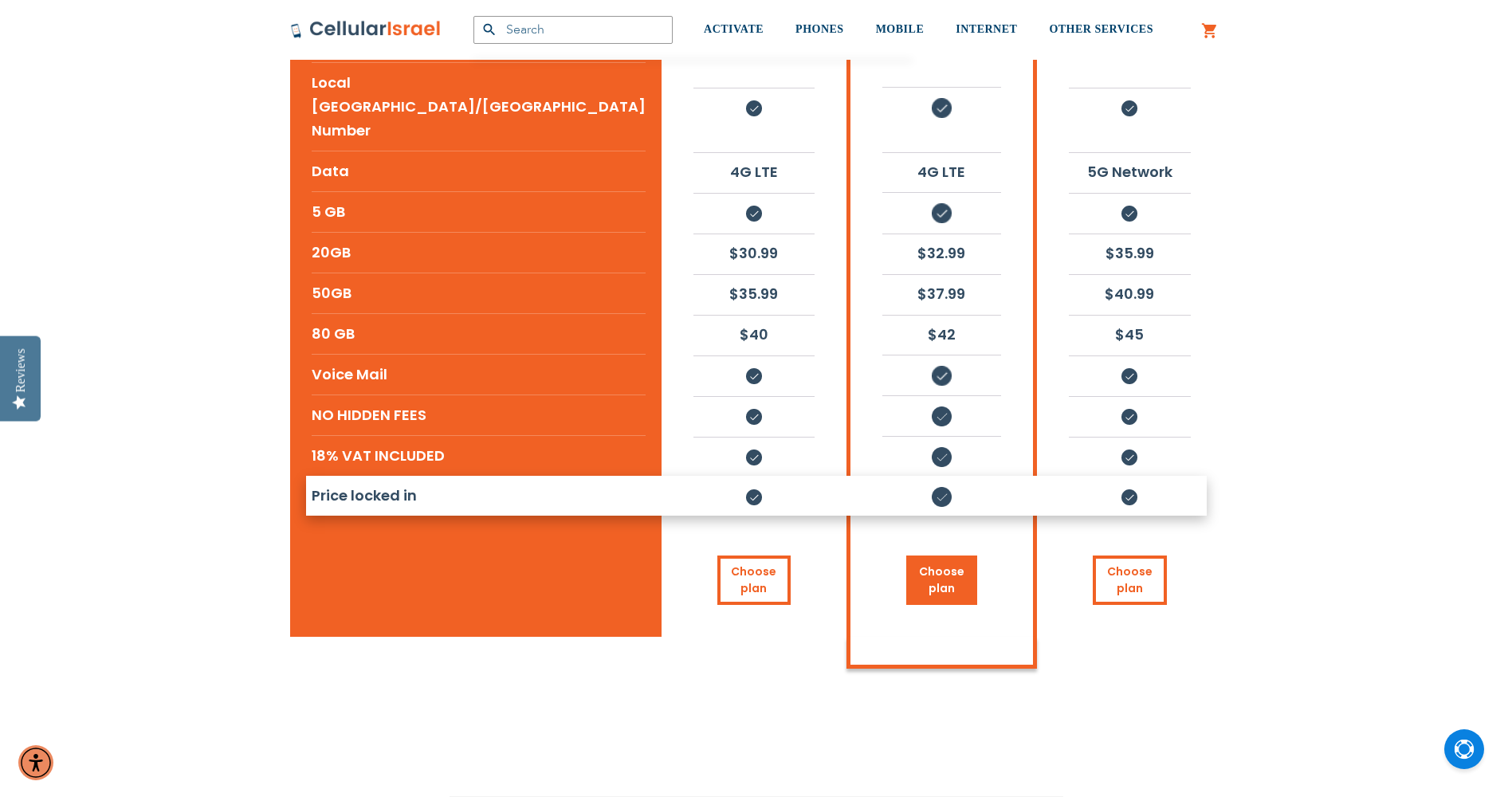
click at [907, 556] on link "Choose plan" at bounding box center [942, 581] width 71 height 50
